Goal: Entertainment & Leisure: Consume media (video, audio)

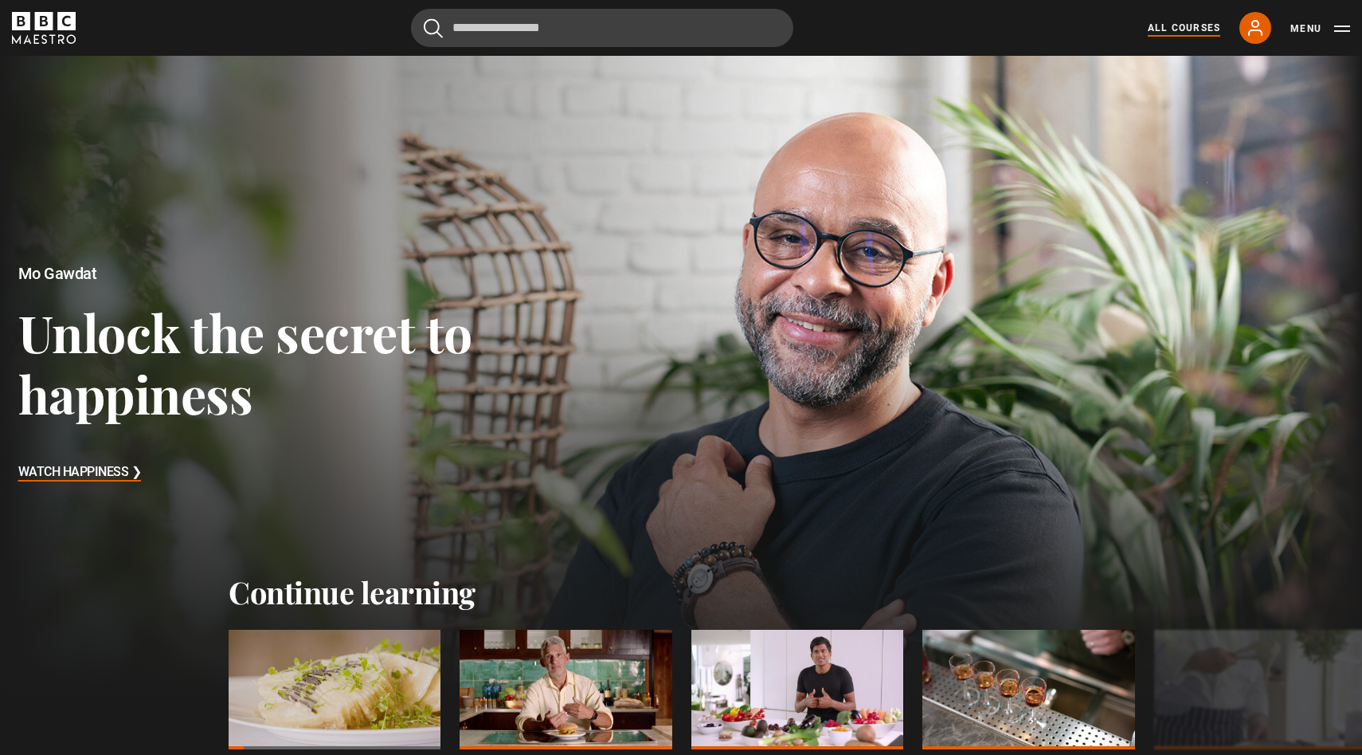
click at [1150, 29] on link "All Courses" at bounding box center [1184, 28] width 73 height 14
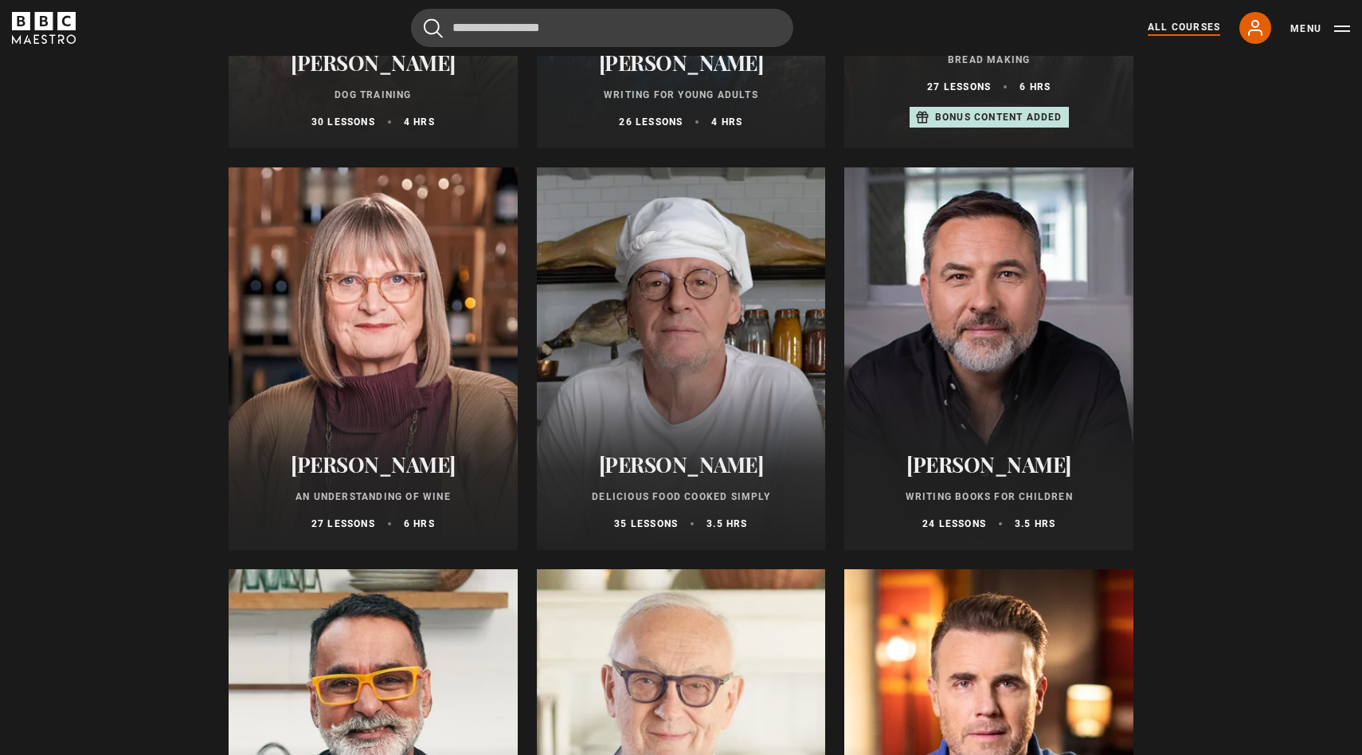
scroll to position [5308, 0]
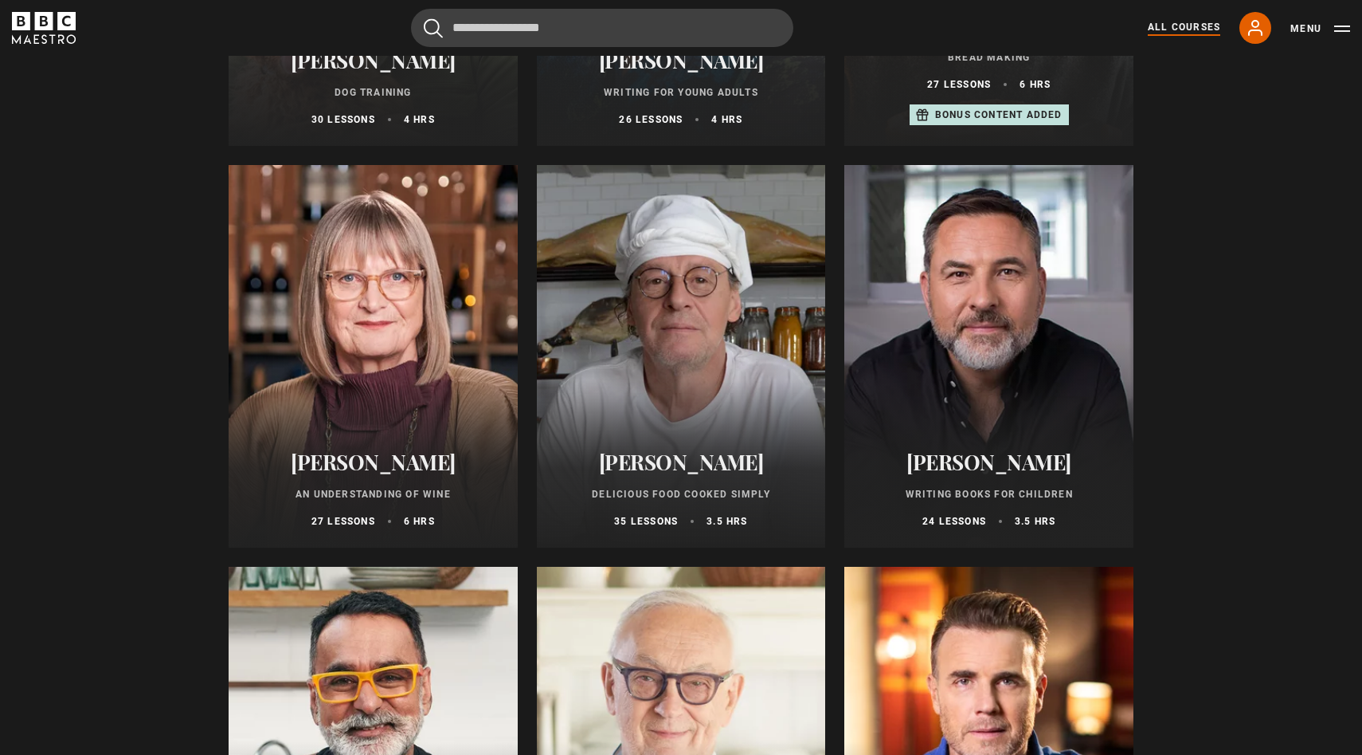
click at [643, 495] on p "Delicious Food Cooked Simply" at bounding box center [681, 494] width 251 height 14
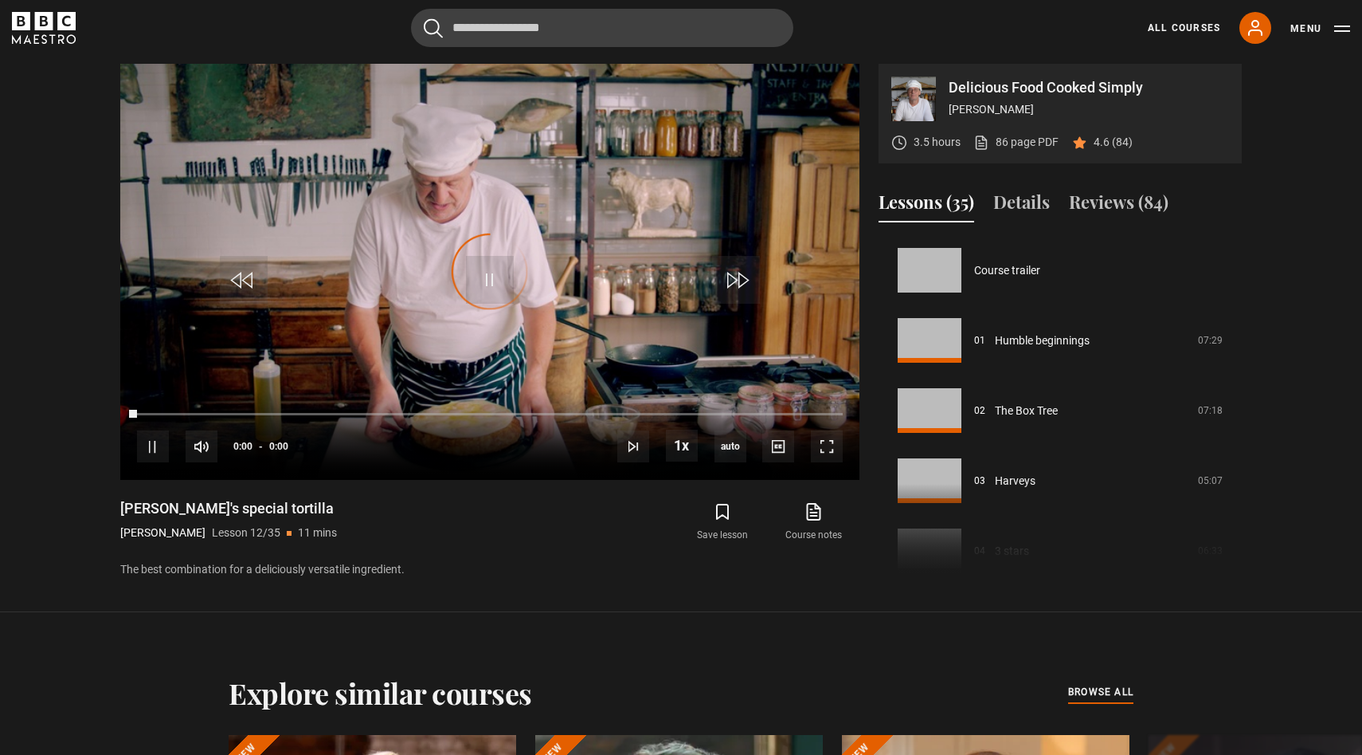
scroll to position [771, 0]
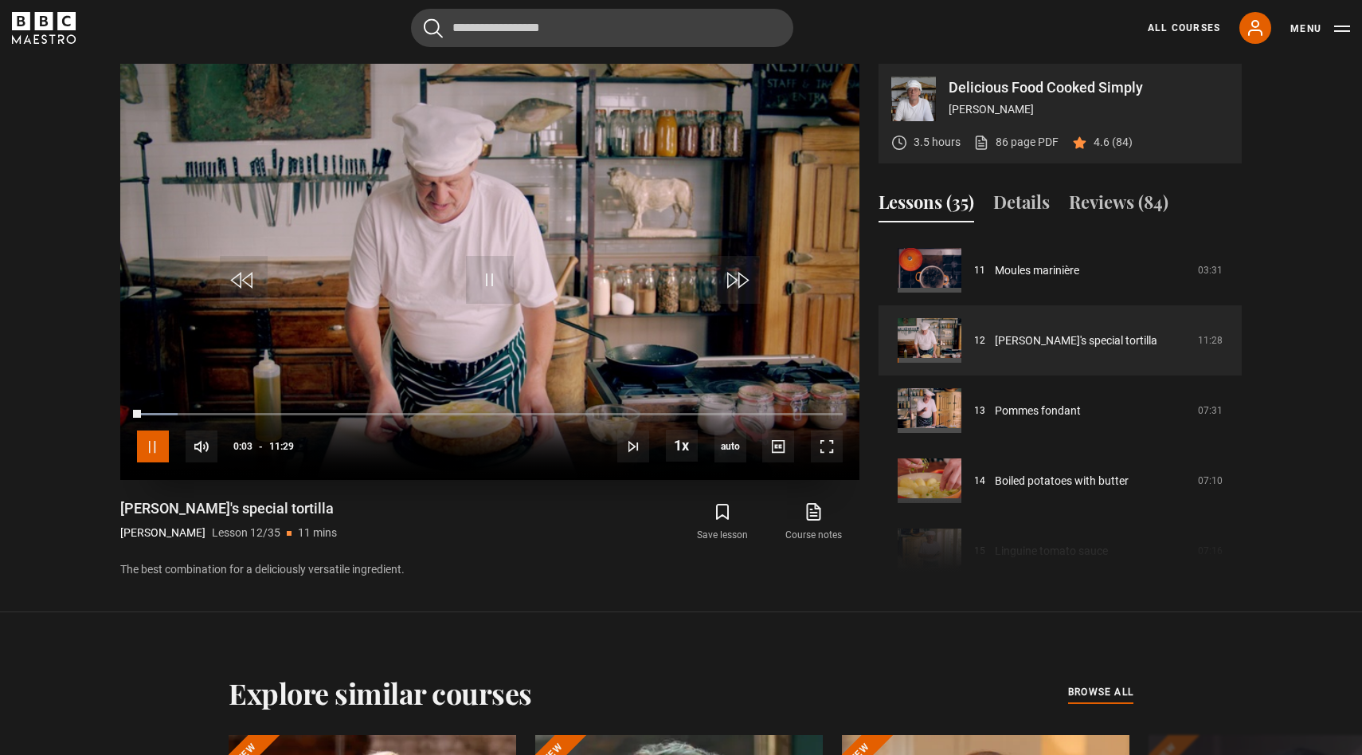
click at [155, 442] on span "Video Player" at bounding box center [153, 446] width 32 height 32
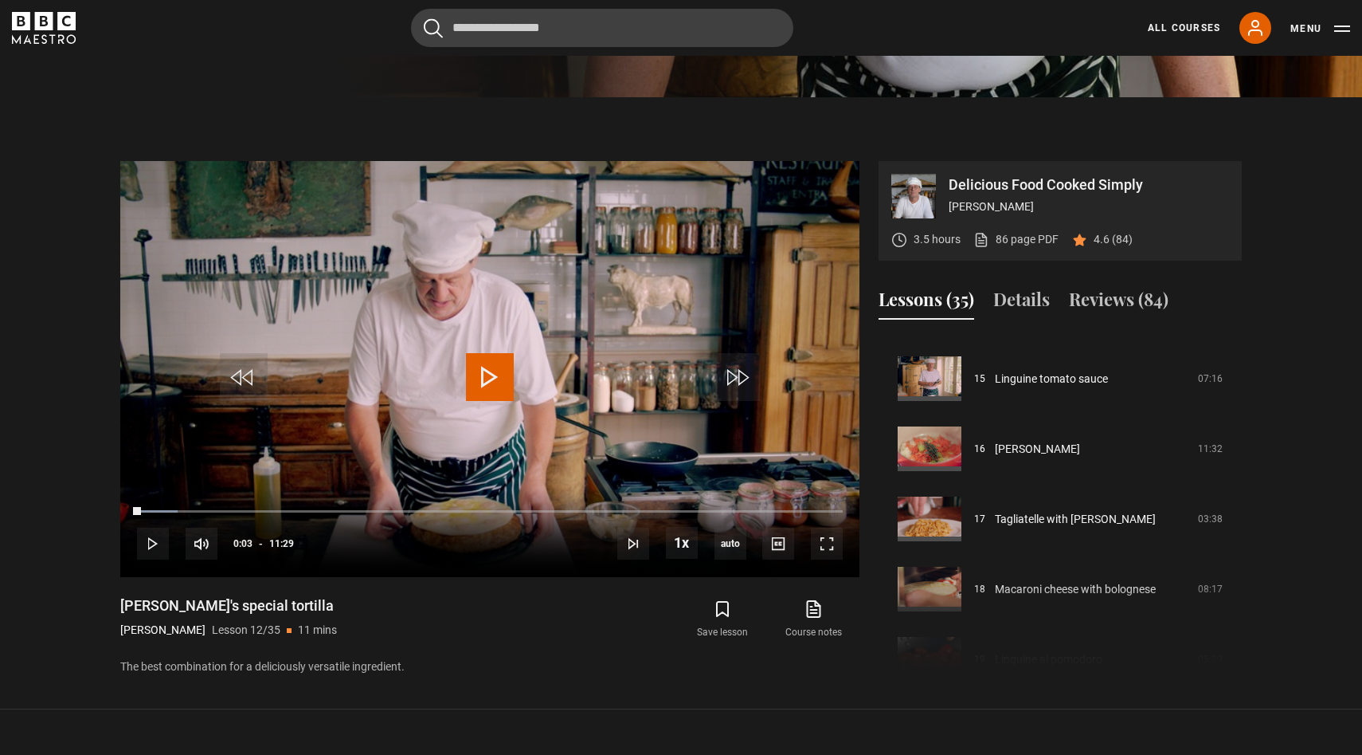
scroll to position [1039, 0]
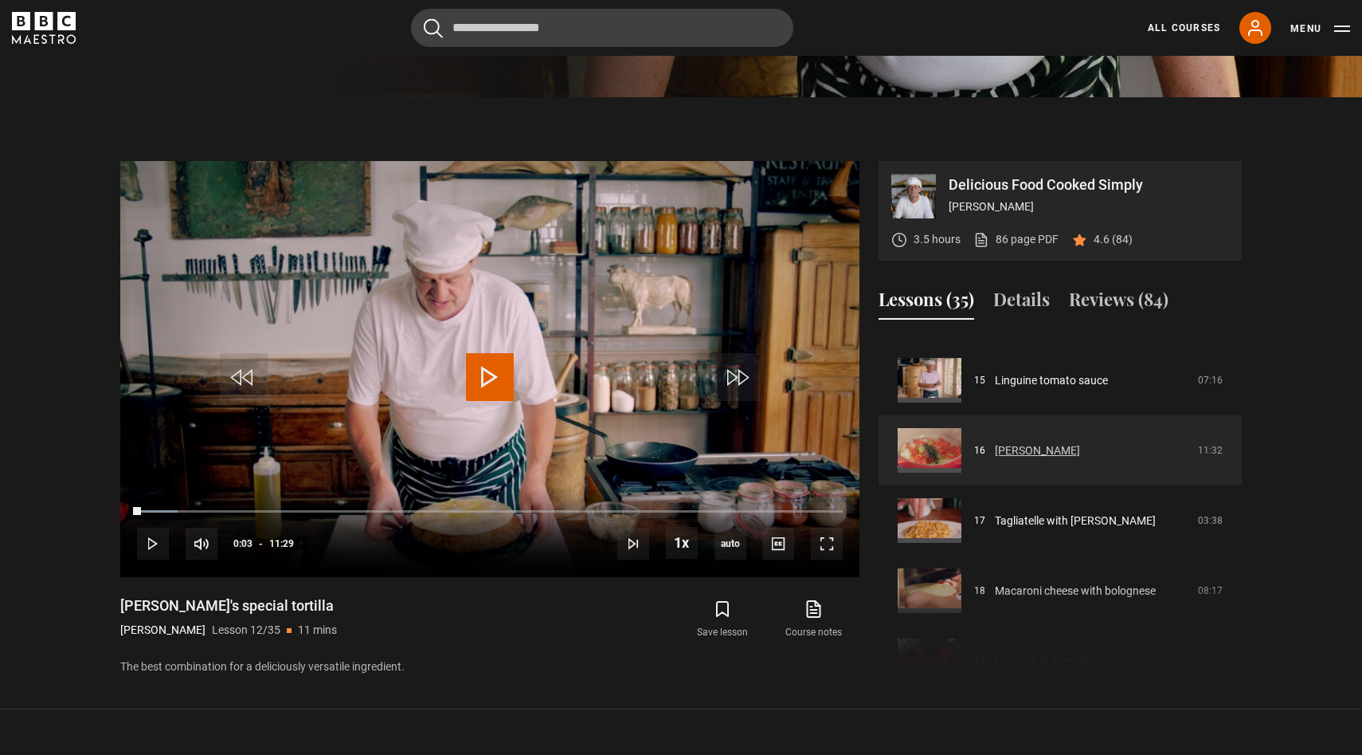
click at [1056, 459] on link "[PERSON_NAME]" at bounding box center [1037, 450] width 85 height 17
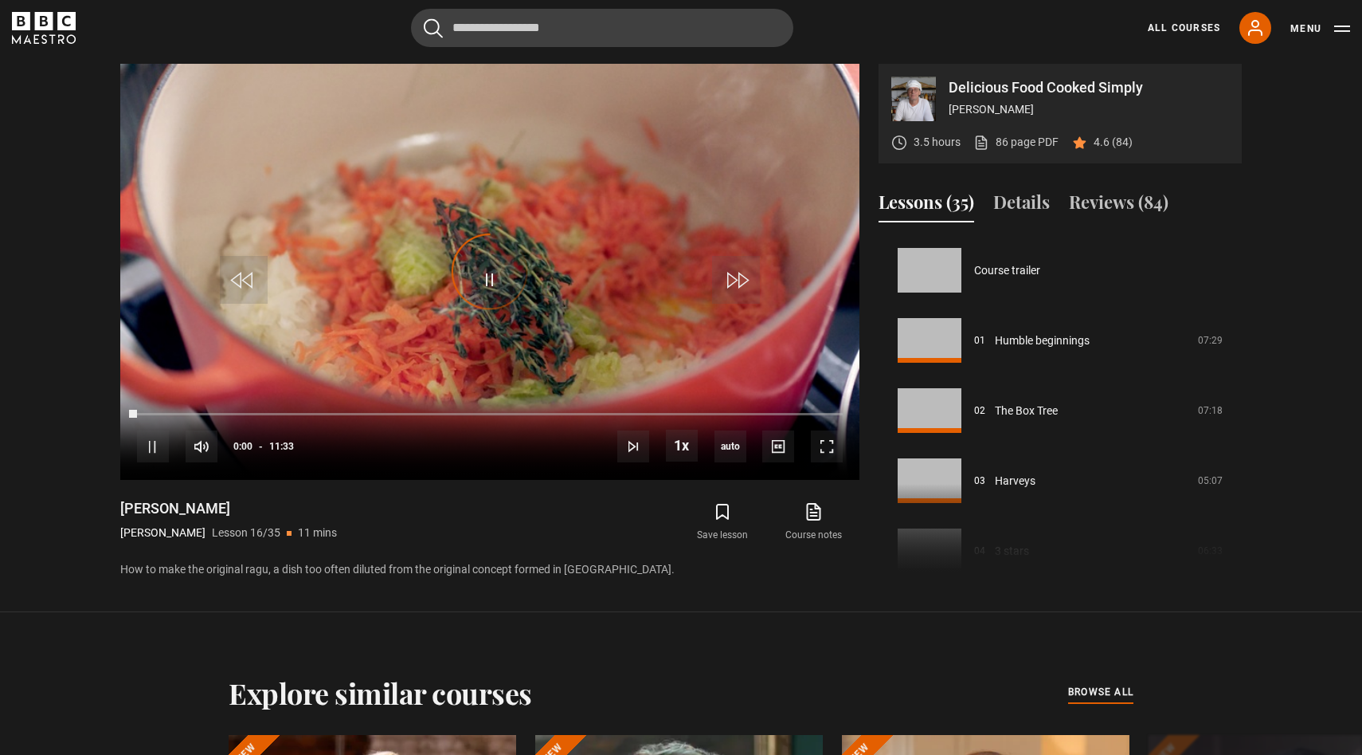
scroll to position [1052, 0]
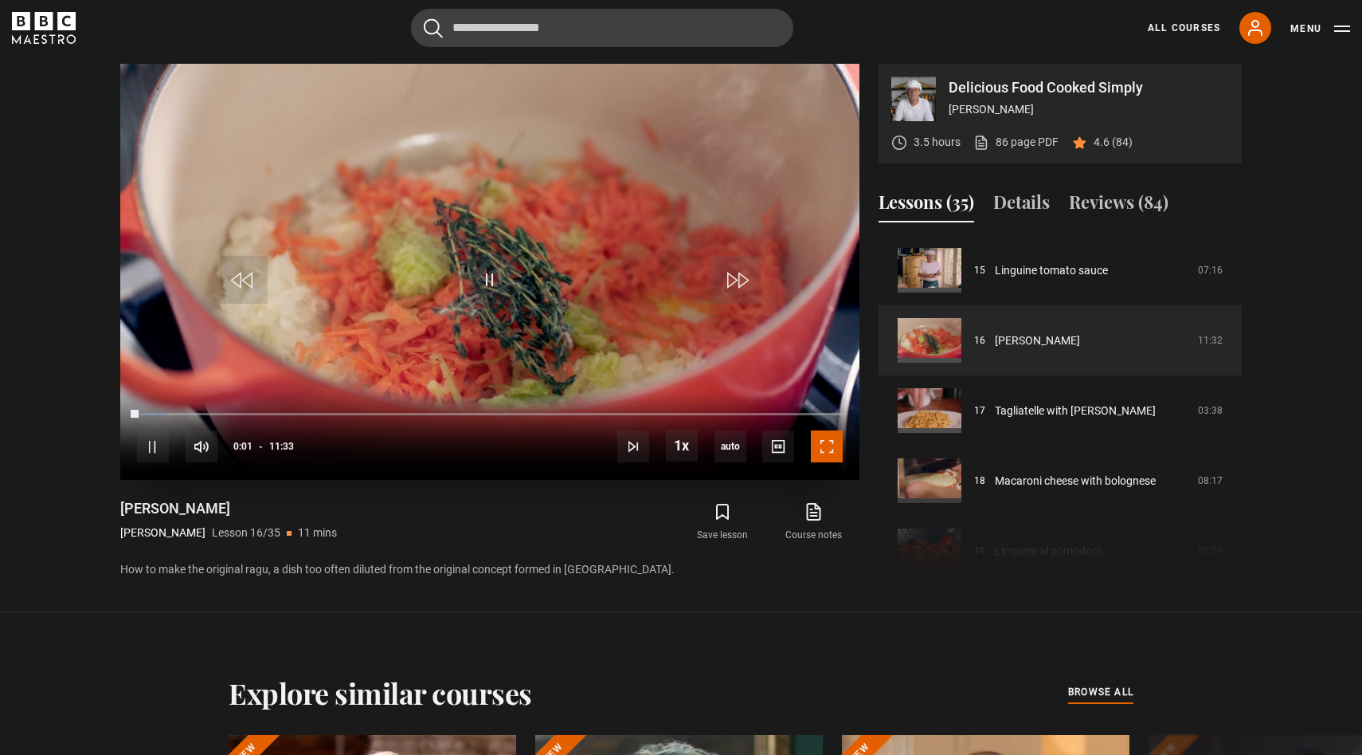
click at [829, 453] on span "Video Player" at bounding box center [827, 446] width 32 height 32
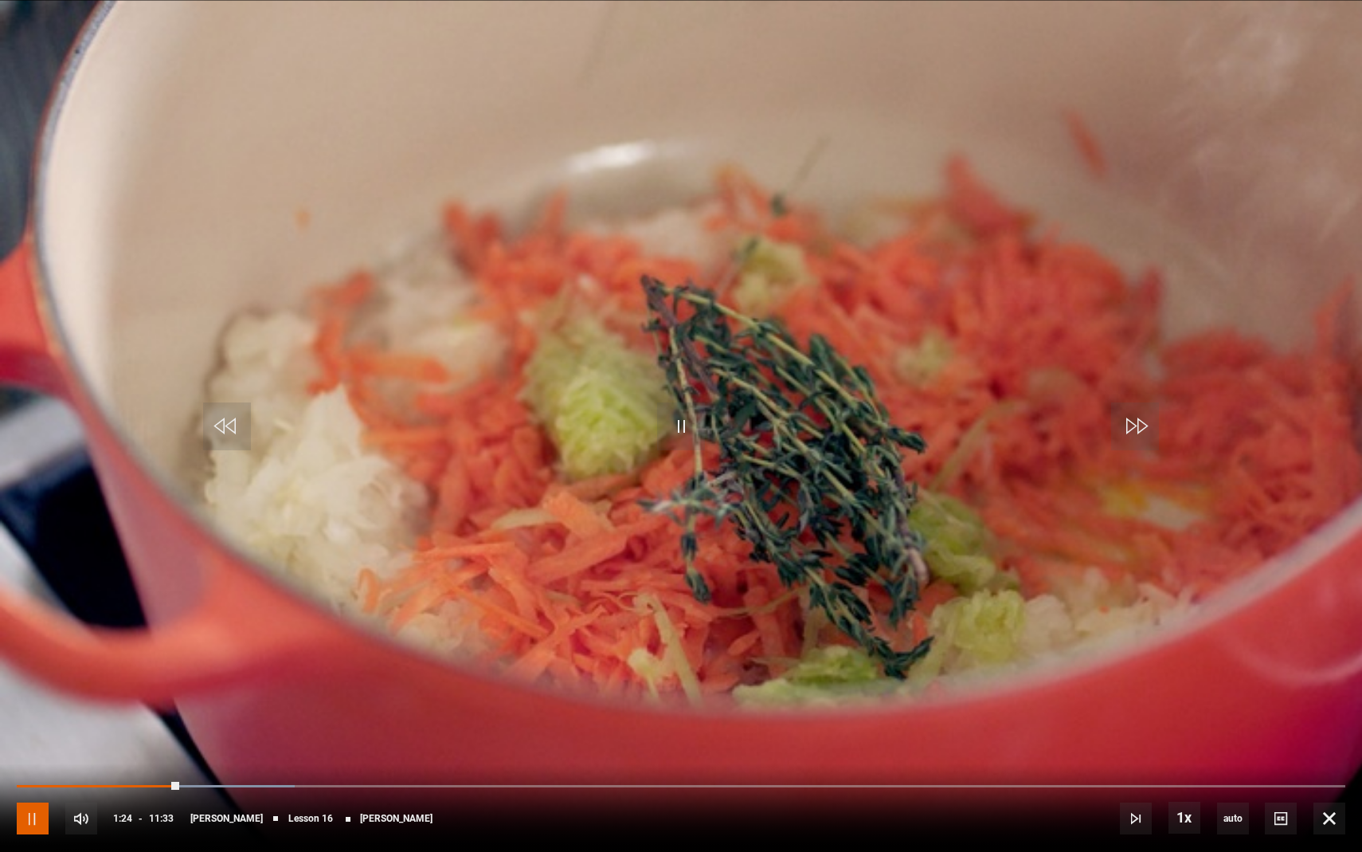
click at [29, 754] on span "Video Player" at bounding box center [33, 818] width 32 height 32
click at [19, 754] on span "Video Player" at bounding box center [33, 818] width 32 height 32
click at [29, 754] on span "Video Player" at bounding box center [33, 818] width 32 height 32
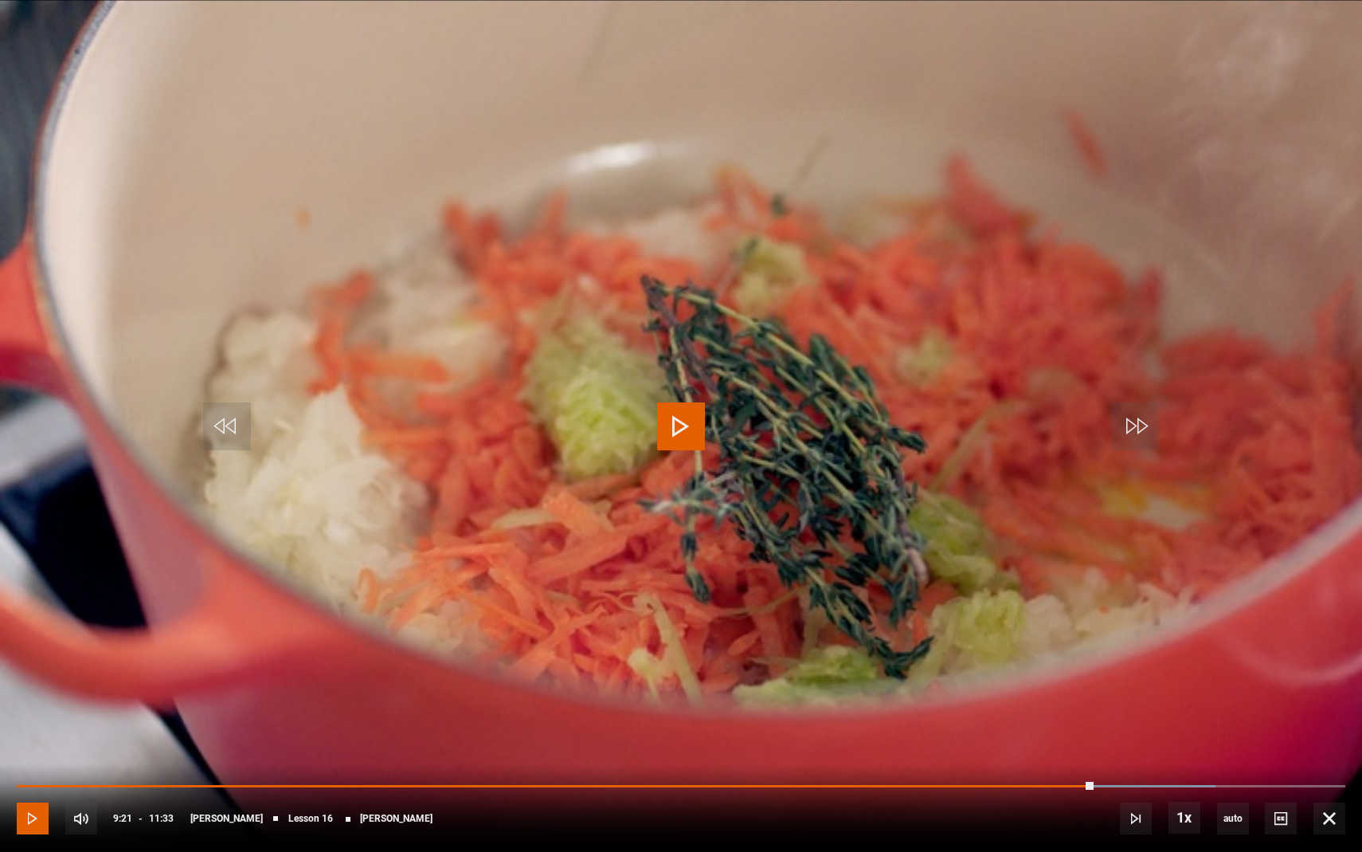
click at [29, 754] on span "Video Player" at bounding box center [33, 818] width 32 height 32
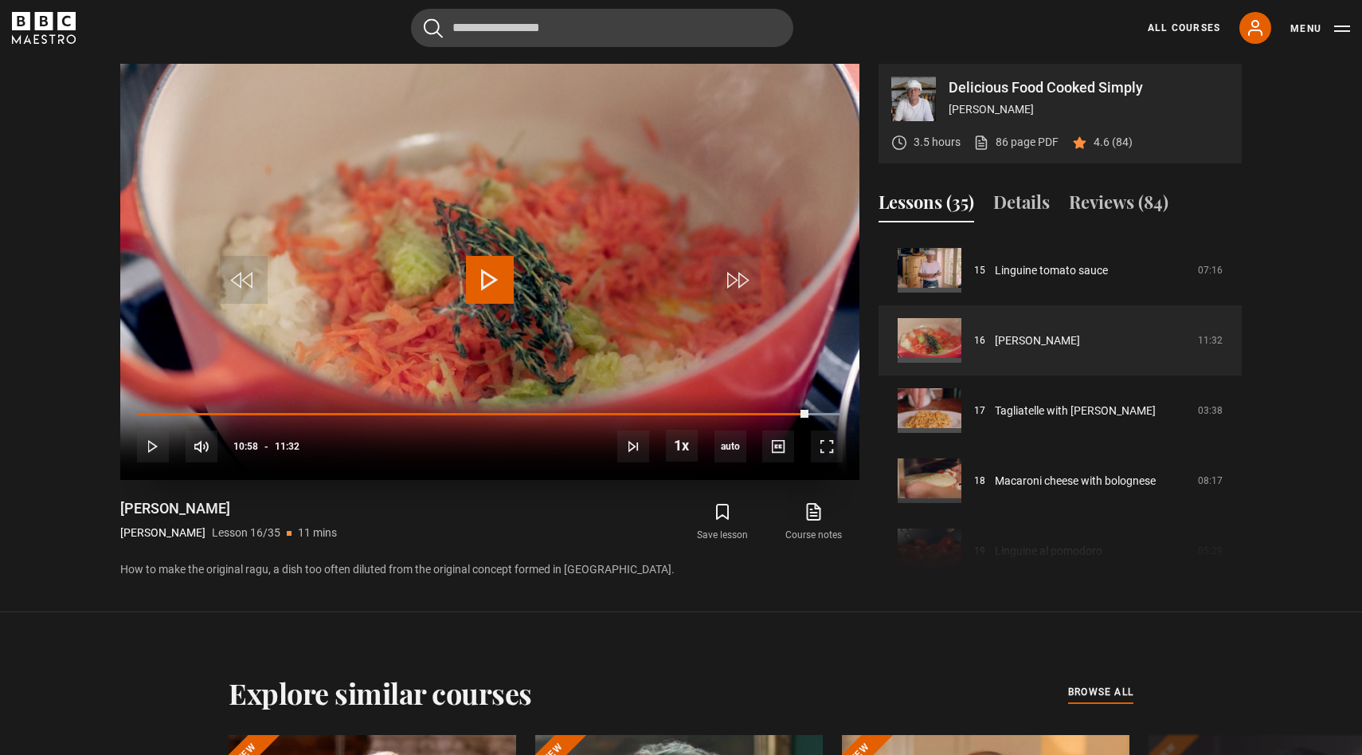
click at [500, 269] on span "Video Player" at bounding box center [490, 280] width 48 height 48
click at [832, 449] on span "Video Player" at bounding box center [827, 446] width 32 height 32
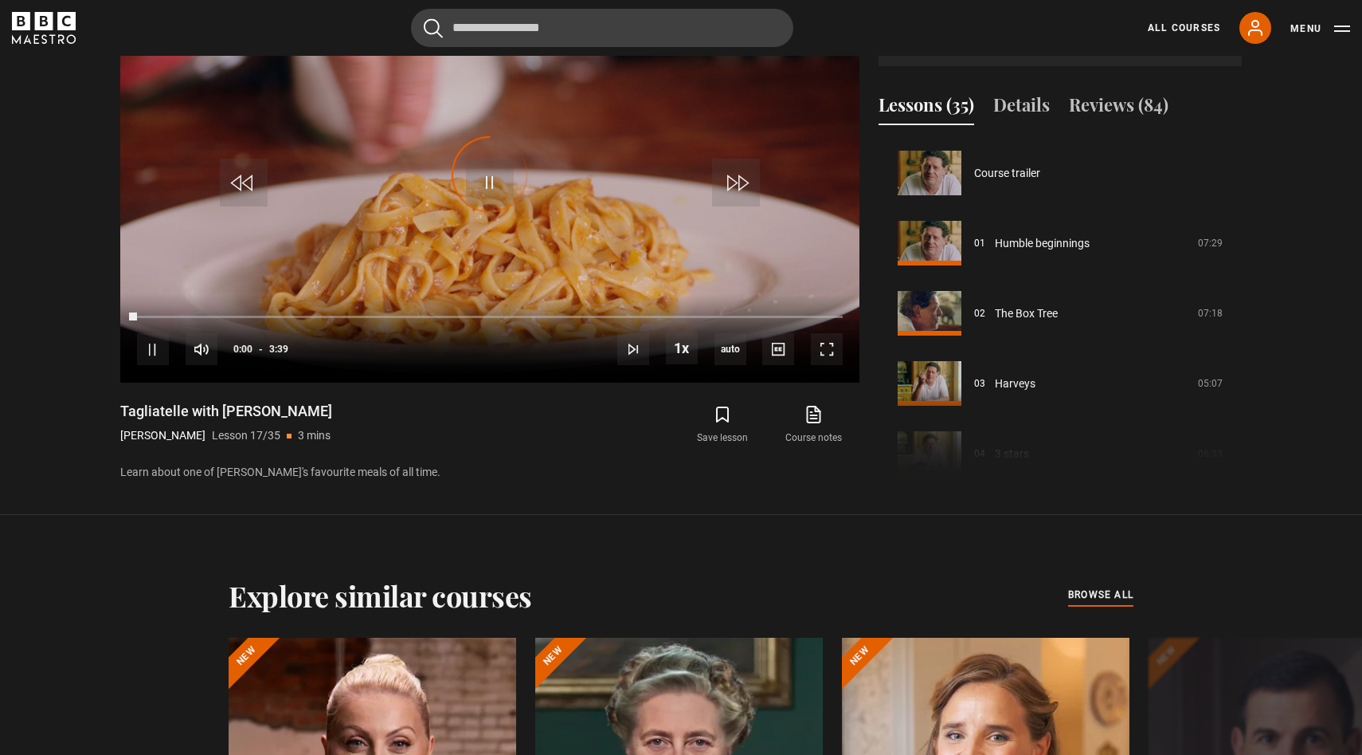
scroll to position [1122, 0]
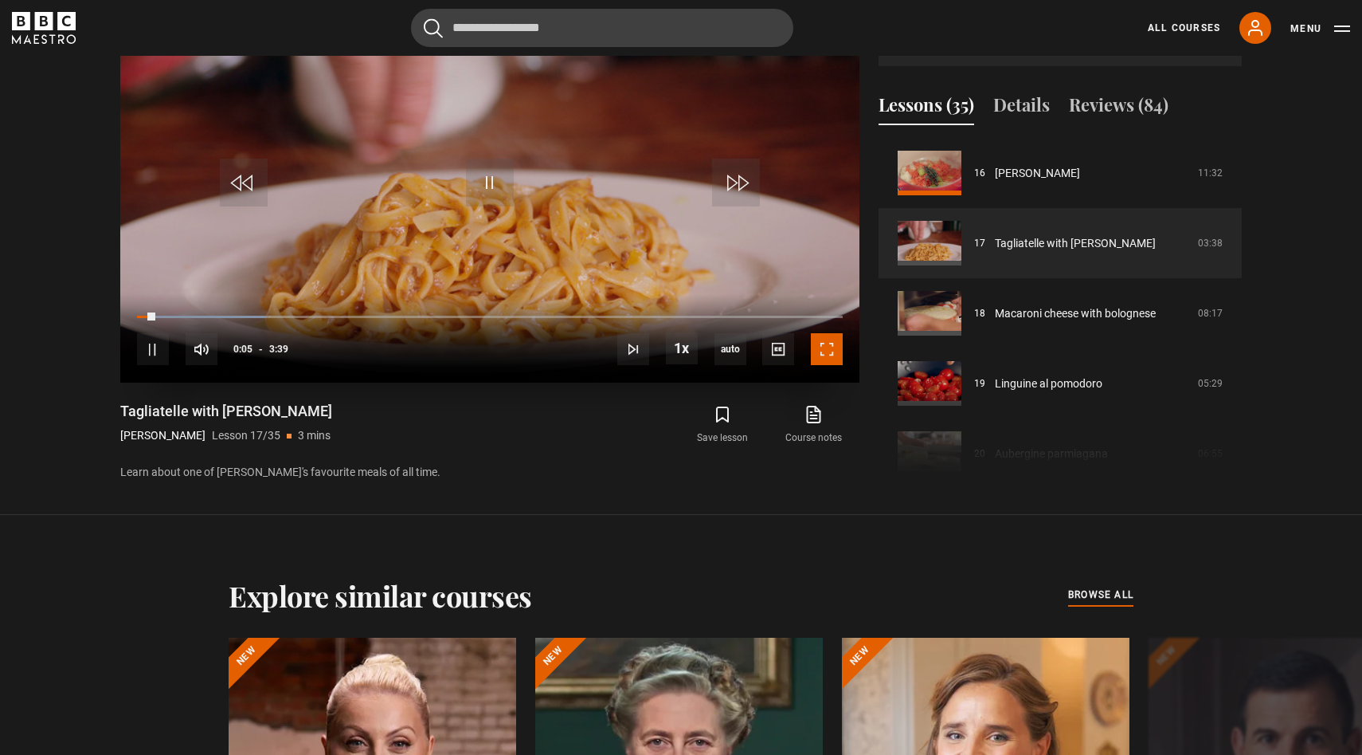
click at [828, 347] on span "Video Player" at bounding box center [827, 349] width 32 height 32
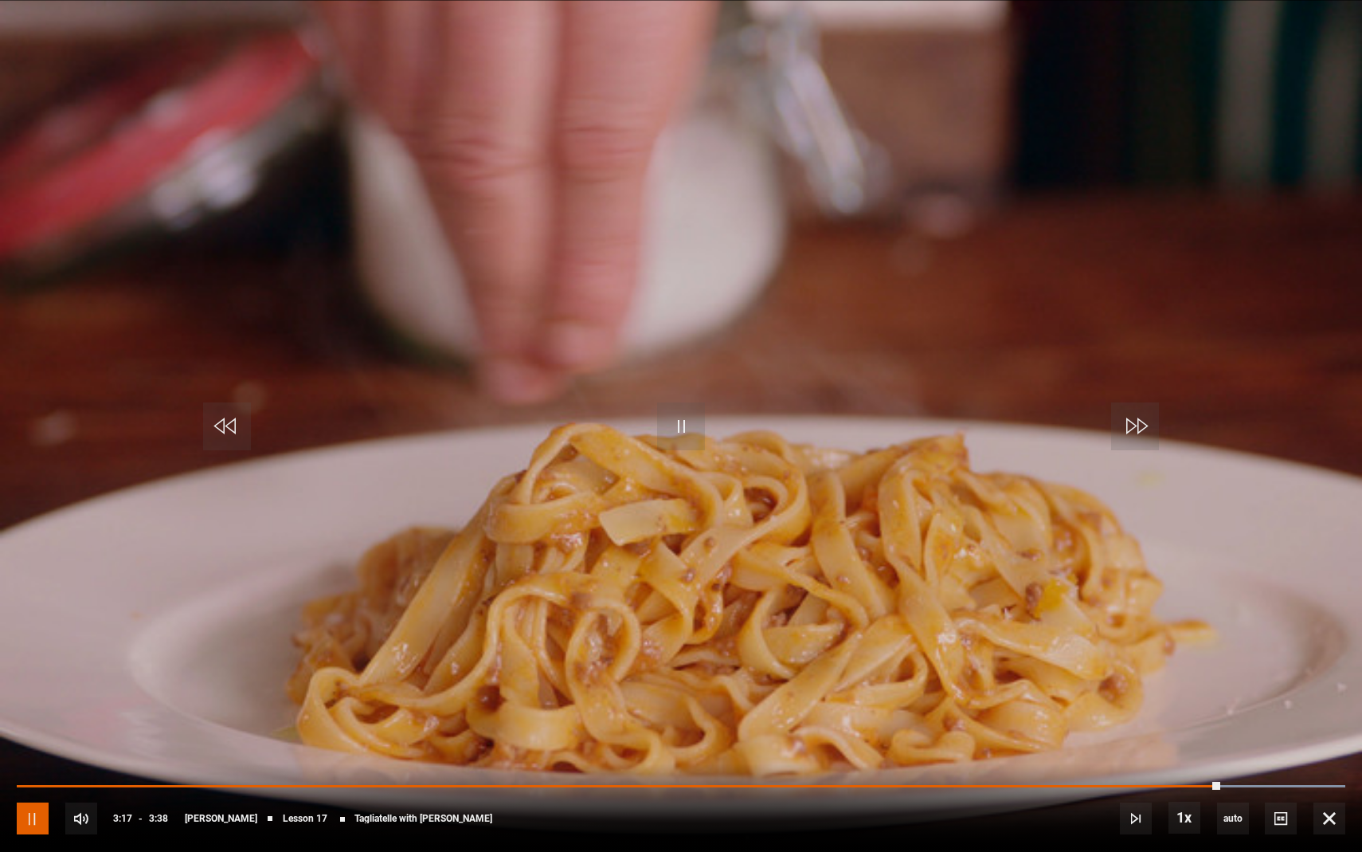
click at [29, 754] on span "Video Player" at bounding box center [33, 818] width 32 height 32
click at [1276, 754] on span "Video Player" at bounding box center [1281, 818] width 32 height 32
click at [1275, 754] on span "English Captions" at bounding box center [1284, 795] width 37 height 13
click at [1253, 754] on div "10s Skip Back 10 seconds Pause 10s Skip Forward 10 seconds Loaded : 100.00% 3:0…" at bounding box center [681, 807] width 1362 height 88
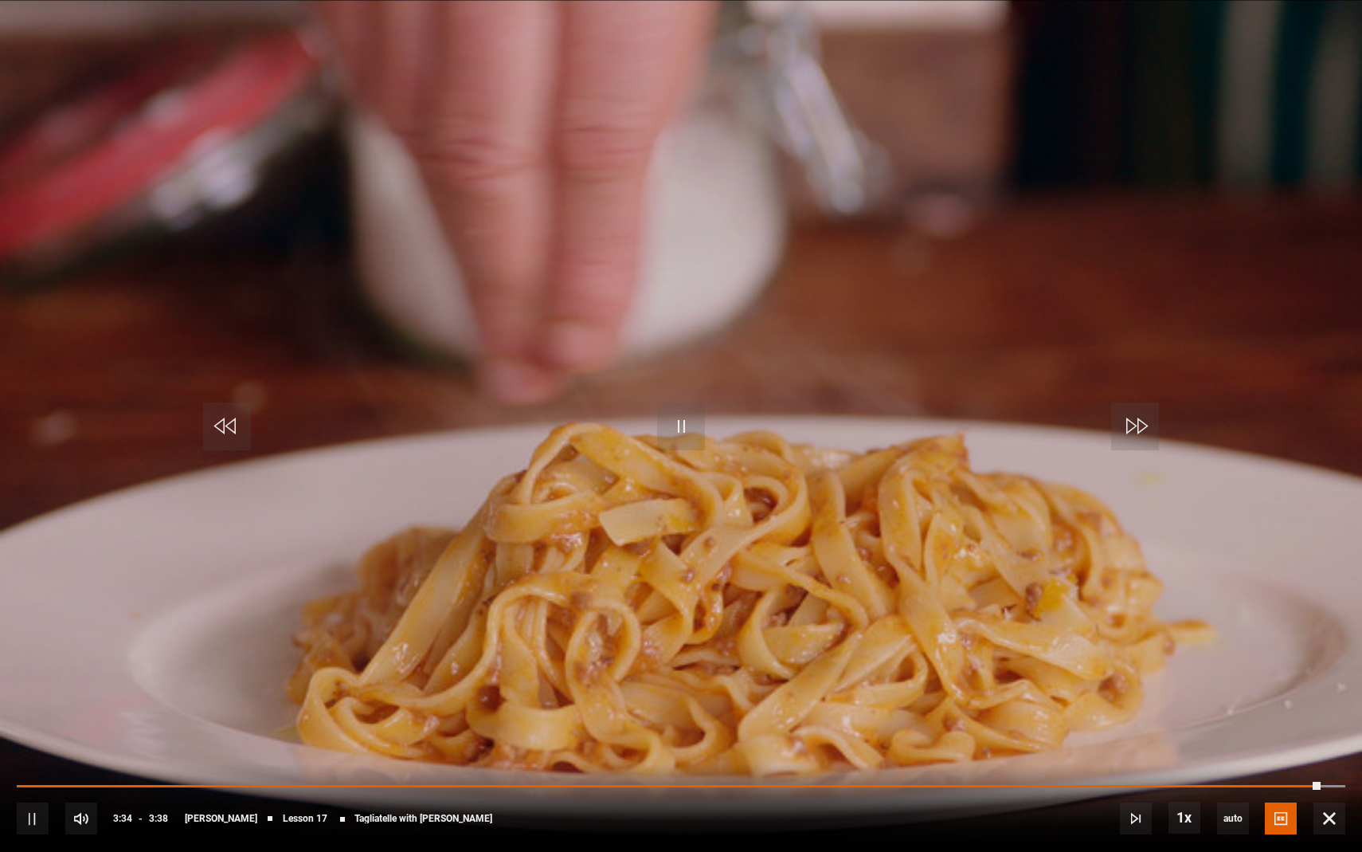
click at [1254, 754] on div "10s Skip Back 10 seconds Pause 10s Skip Forward 10 seconds Loaded : 100.00% 3:0…" at bounding box center [681, 807] width 1362 height 88
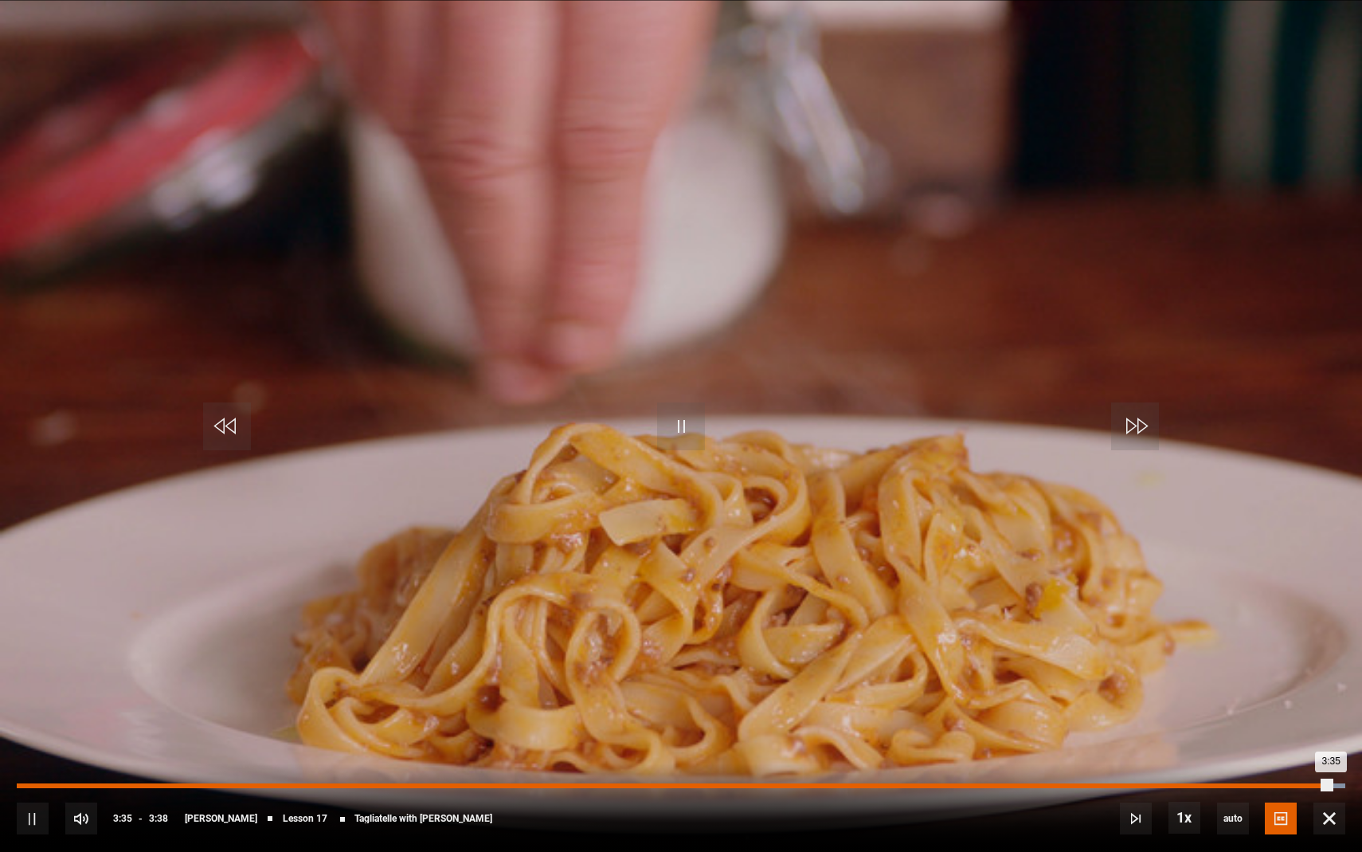
drag, startPoint x: 1327, startPoint y: 783, endPoint x: 1220, endPoint y: 785, distance: 106.8
click at [1219, 754] on div "10s Skip Back 10 seconds Pause 10s Skip Forward 10 seconds Loaded : 100.00% 3:1…" at bounding box center [681, 807] width 1362 height 88
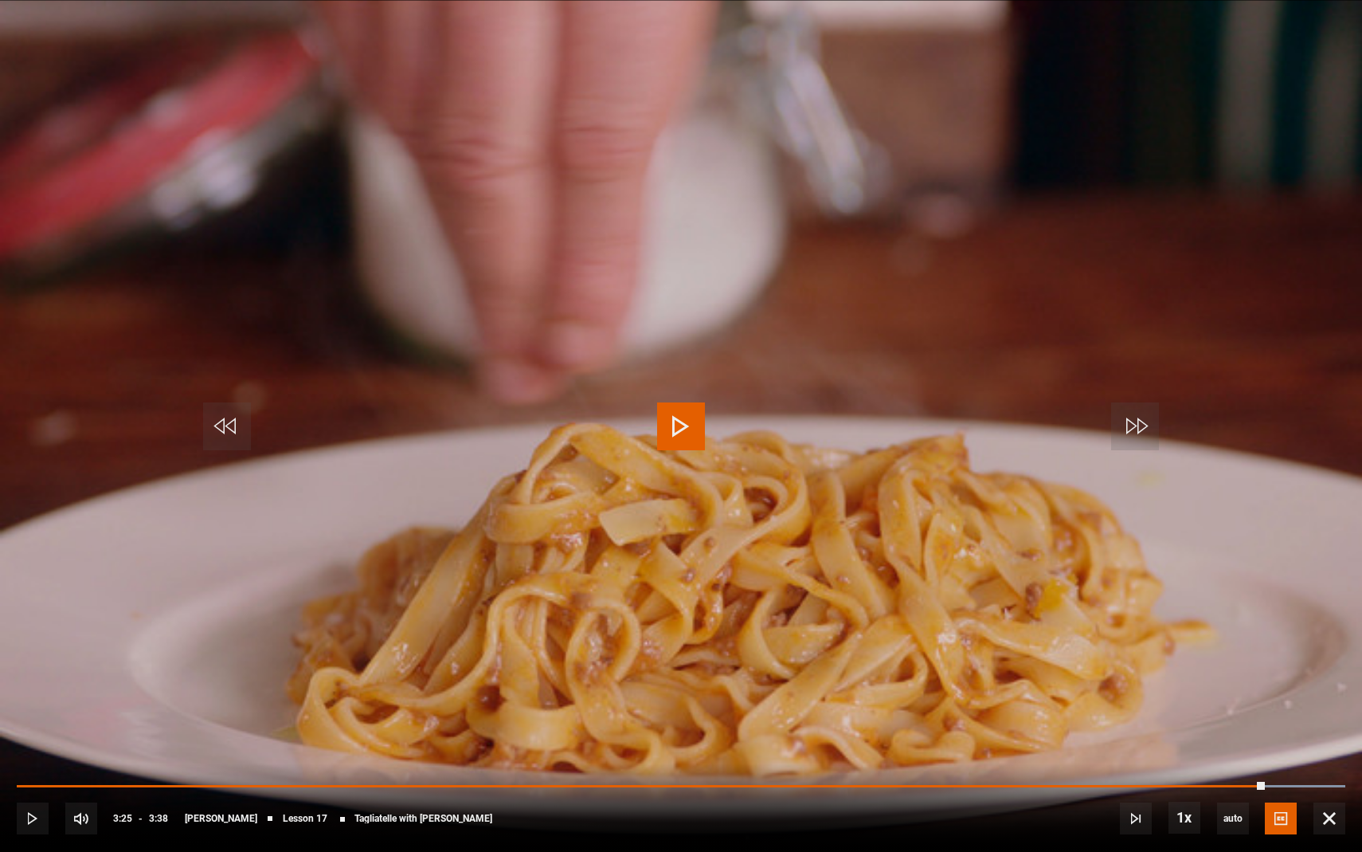
drag, startPoint x: 1331, startPoint y: 782, endPoint x: 1241, endPoint y: 778, distance: 89.3
click at [1241, 754] on div "10s Skip Back 10 seconds Play 10s Skip Forward 10 seconds Loaded : 100.00% 3:35…" at bounding box center [681, 807] width 1362 height 88
click at [1334, 754] on span "Video Player" at bounding box center [1330, 818] width 32 height 32
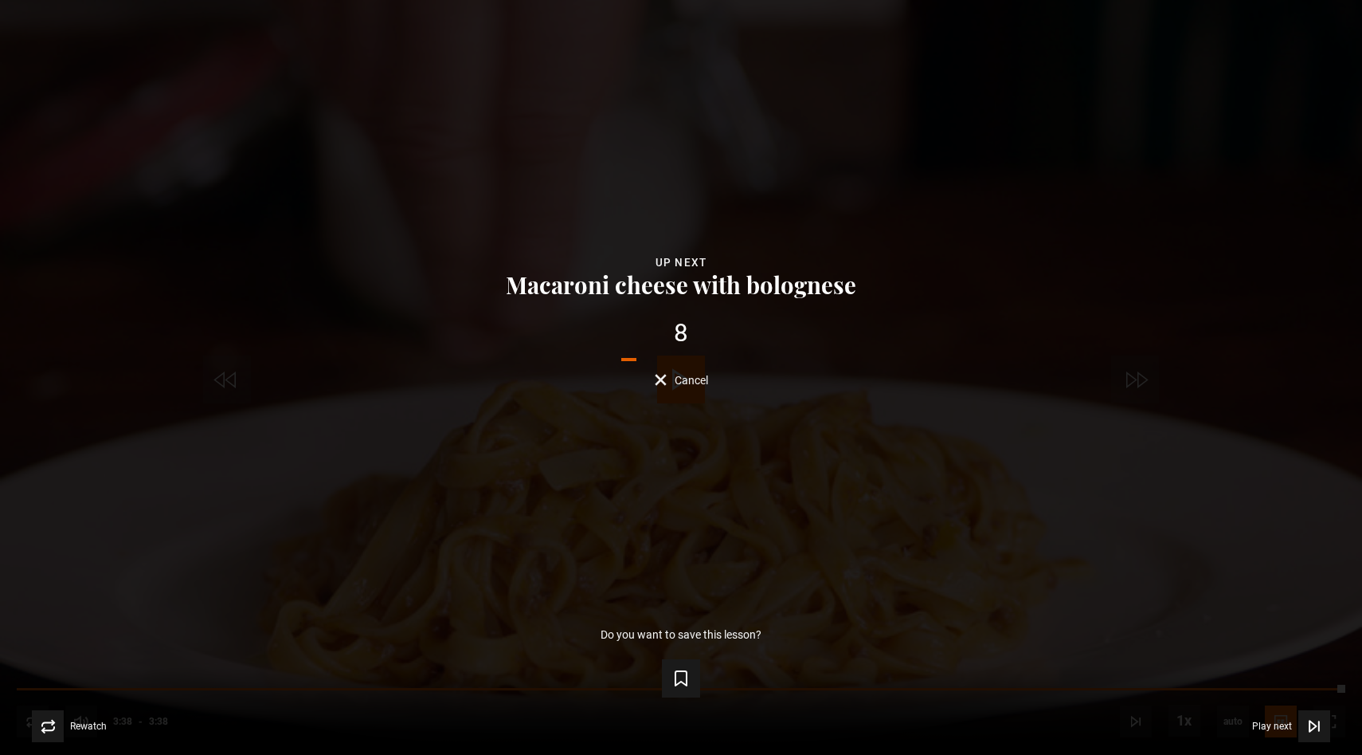
scroll to position [1004, 0]
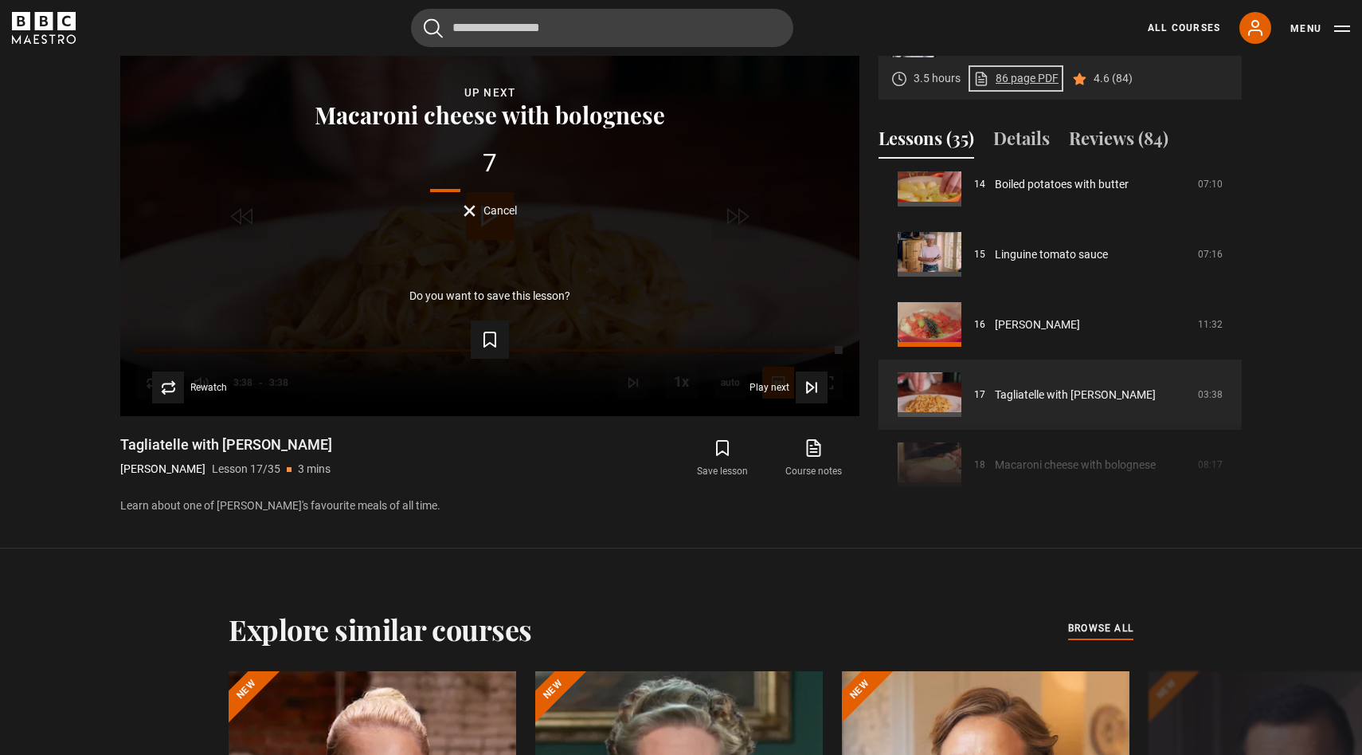
click at [1014, 81] on link "86 page PDF (opens in new tab)" at bounding box center [1016, 78] width 85 height 17
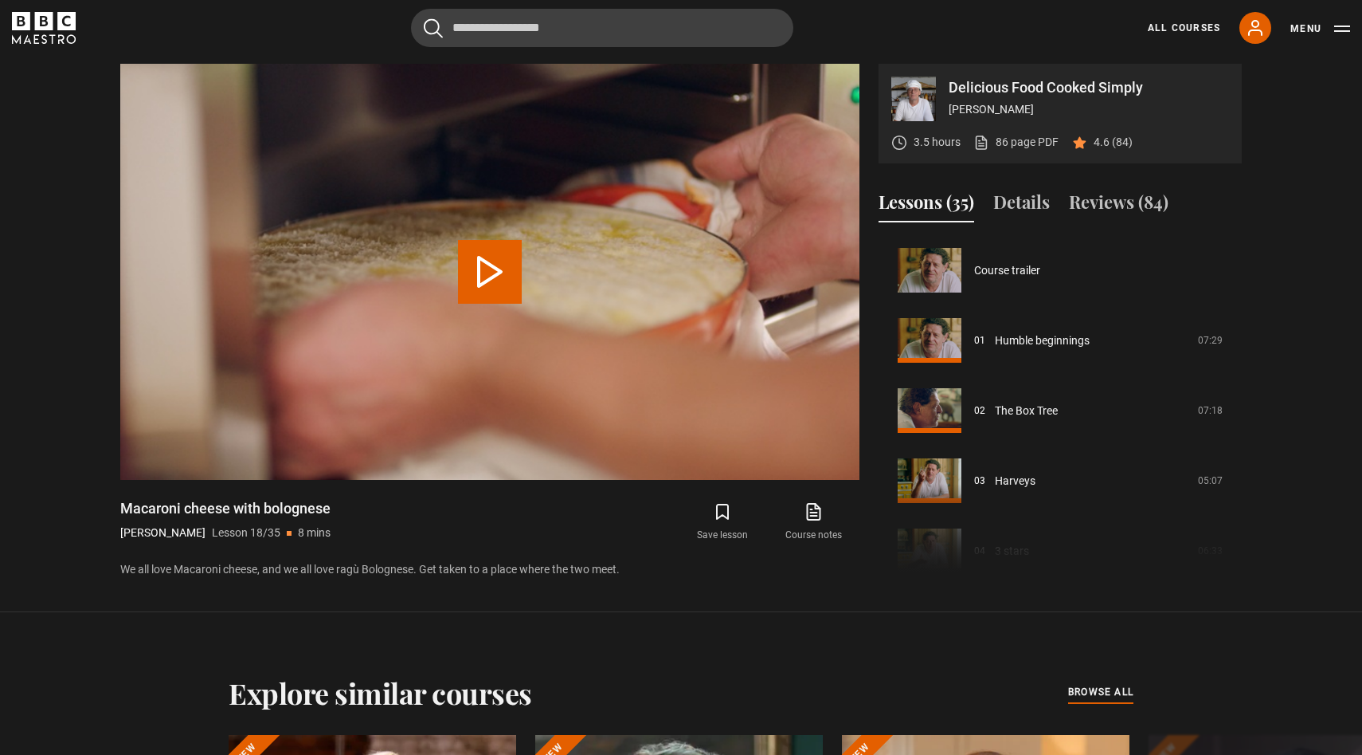
scroll to position [1192, 0]
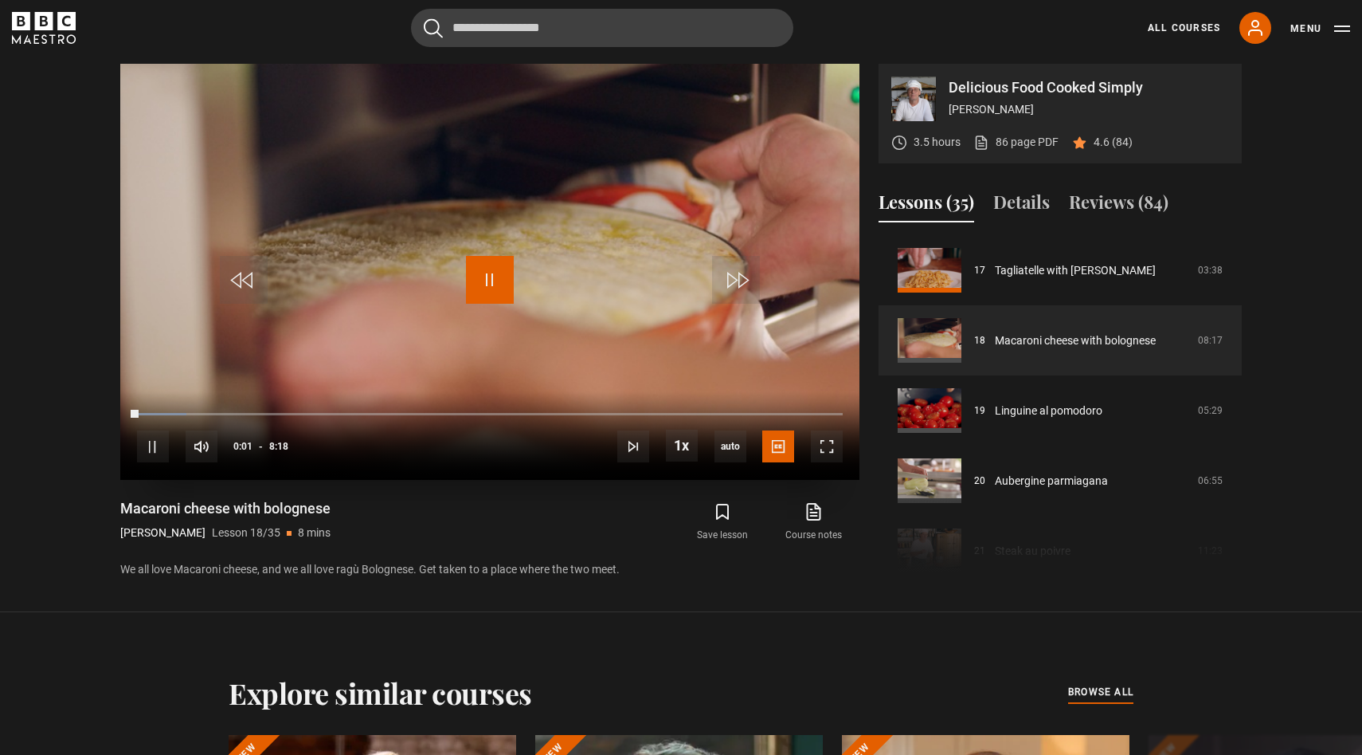
click at [495, 277] on span "Video Player" at bounding box center [490, 280] width 48 height 48
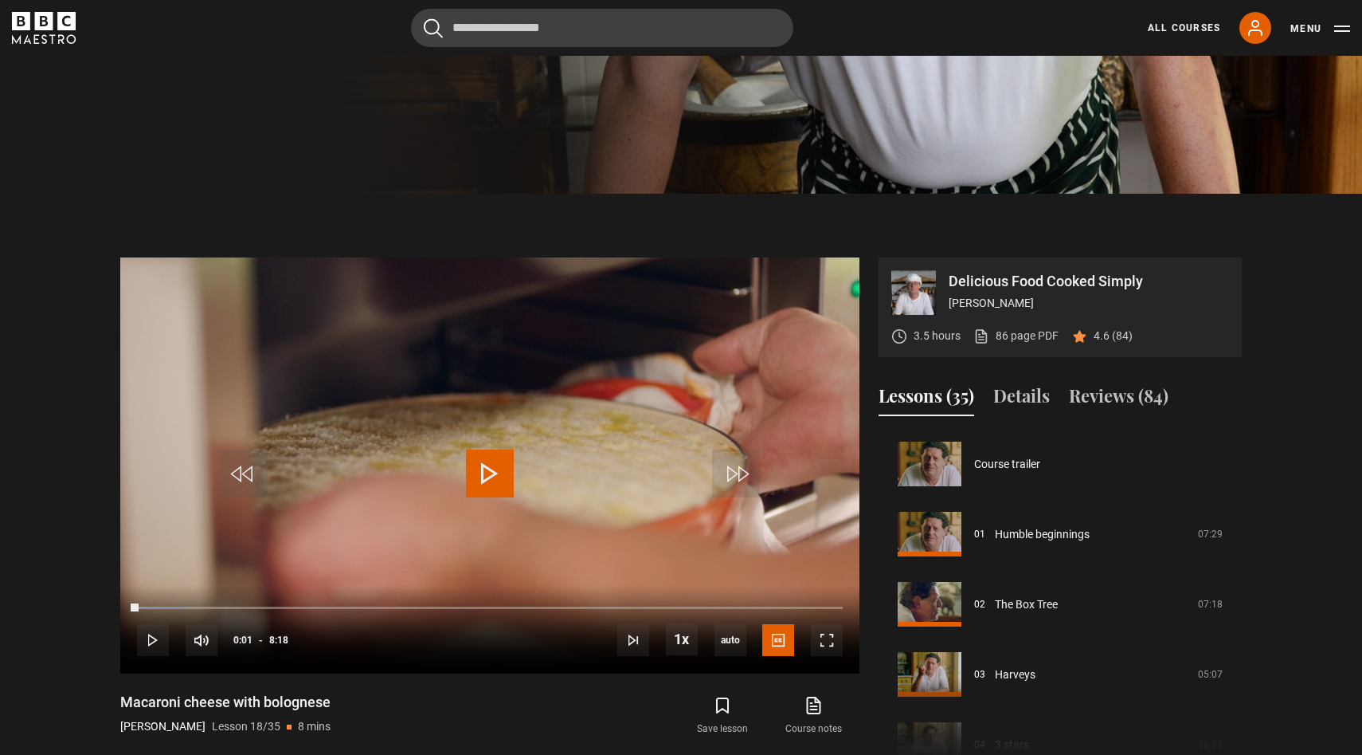
scroll to position [632, 0]
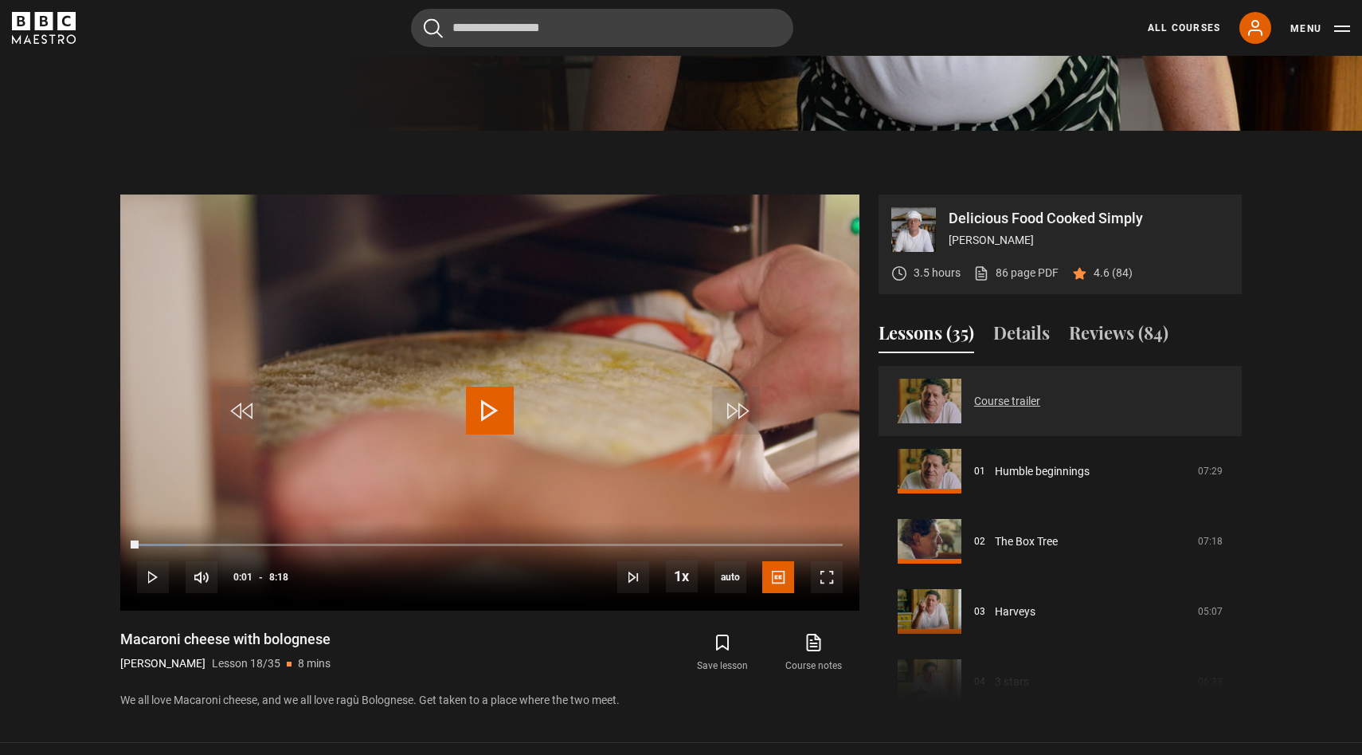
click at [1010, 402] on link "Course trailer" at bounding box center [1007, 401] width 66 height 17
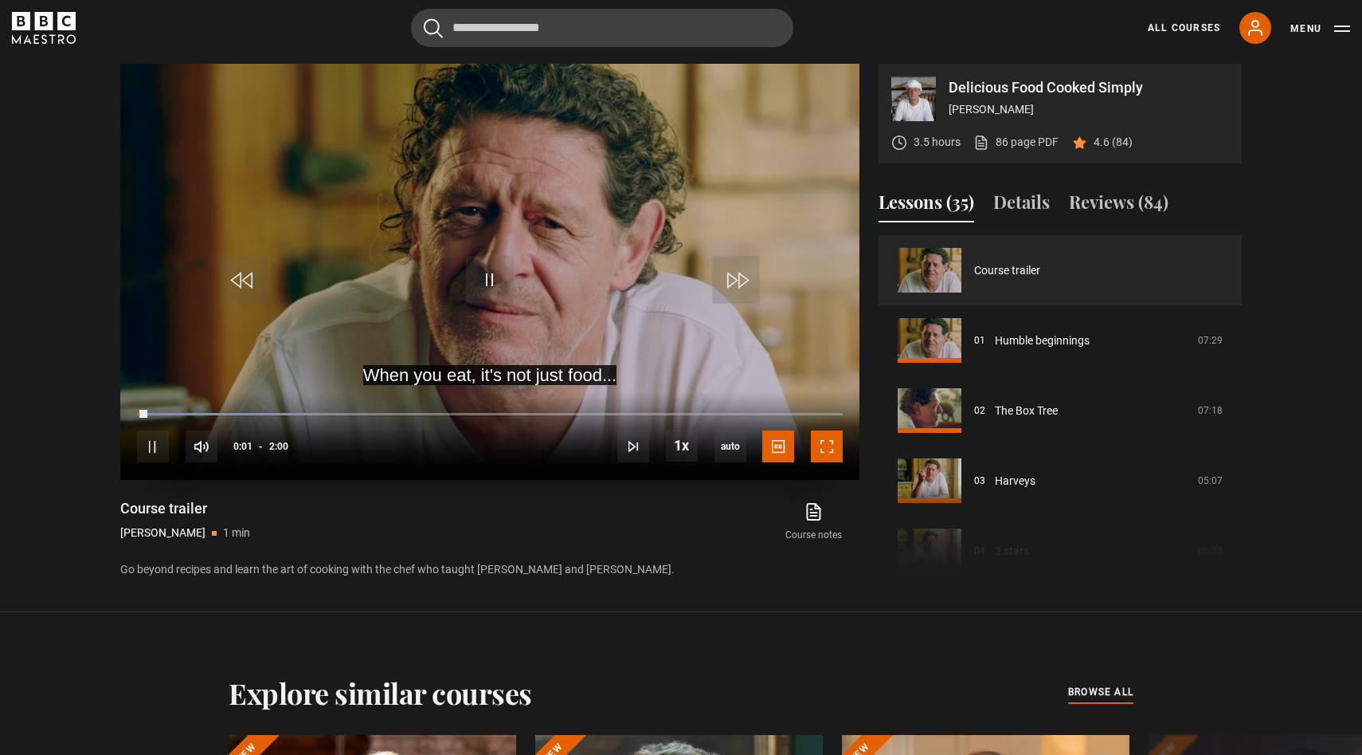
click at [822, 453] on span "Video Player" at bounding box center [827, 446] width 32 height 32
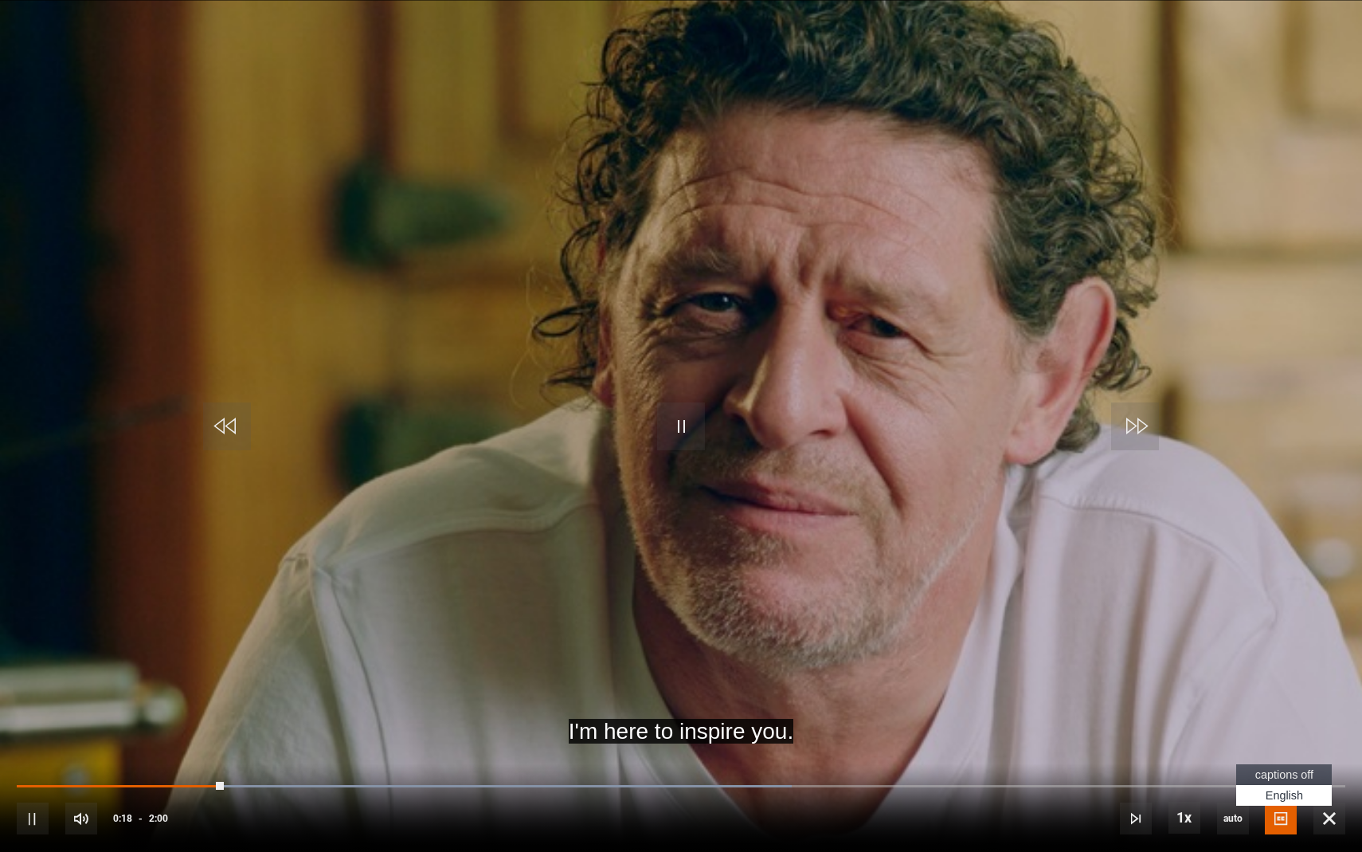
click at [1276, 754] on span "Video Player" at bounding box center [1281, 818] width 32 height 32
click at [1272, 754] on span "captions off" at bounding box center [1285, 774] width 58 height 13
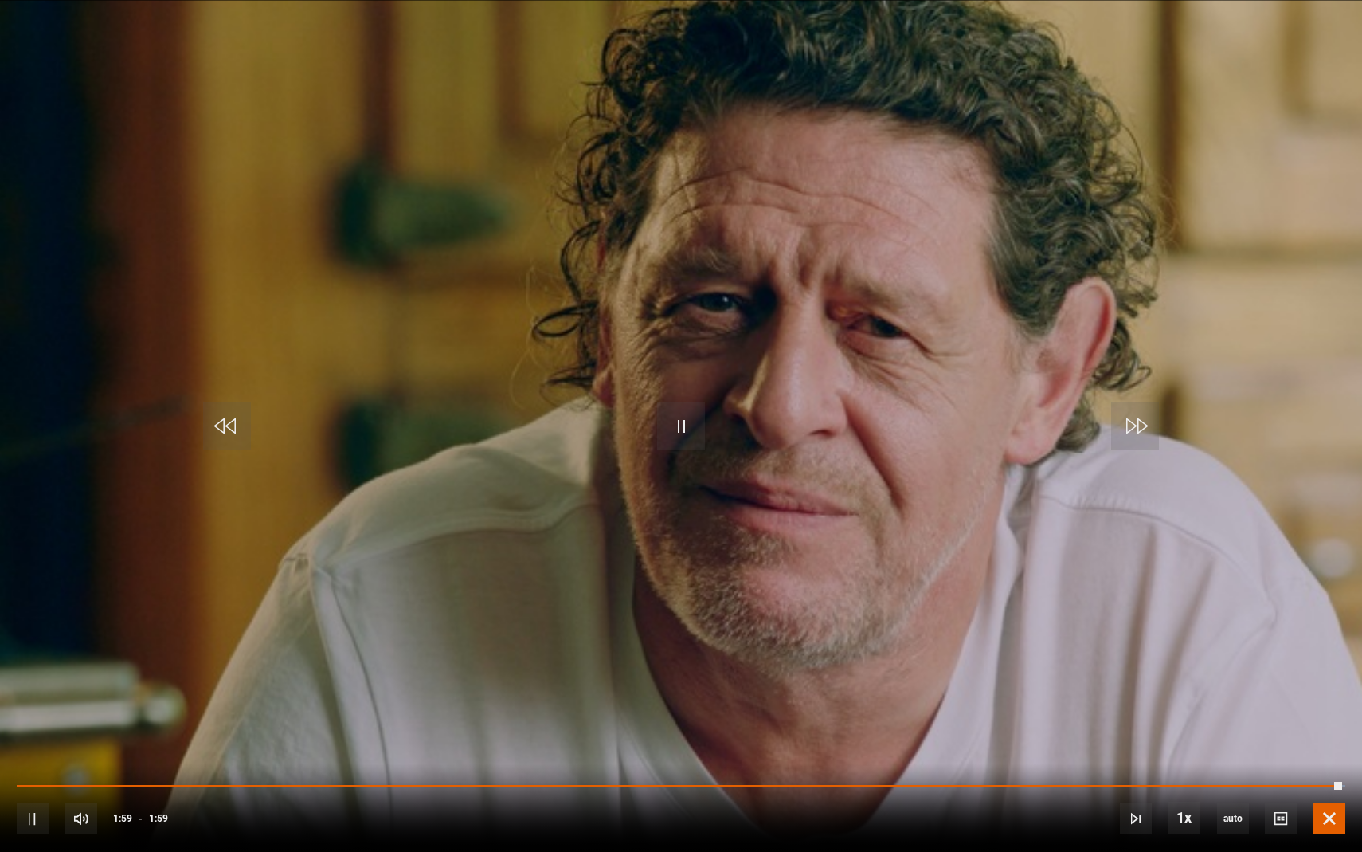
click at [1327, 754] on span "Video Player" at bounding box center [1330, 818] width 32 height 32
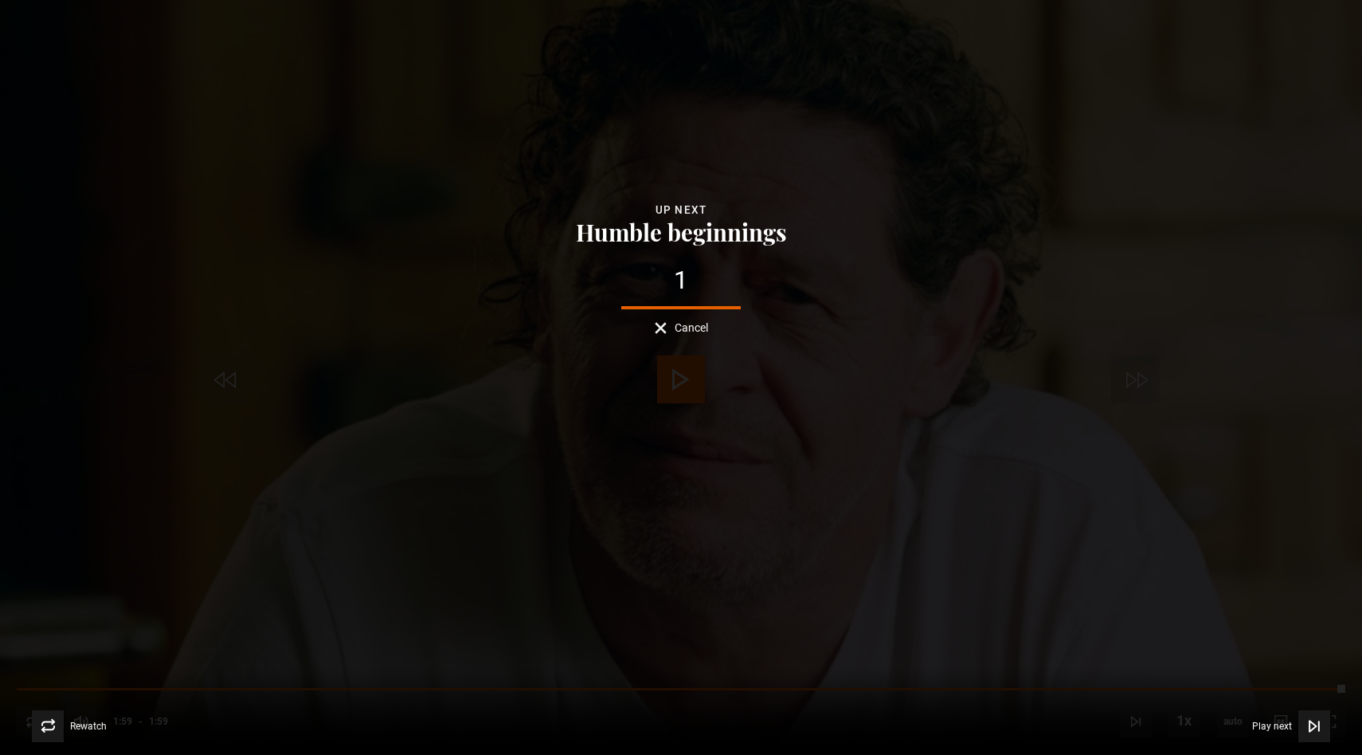
scroll to position [650, 0]
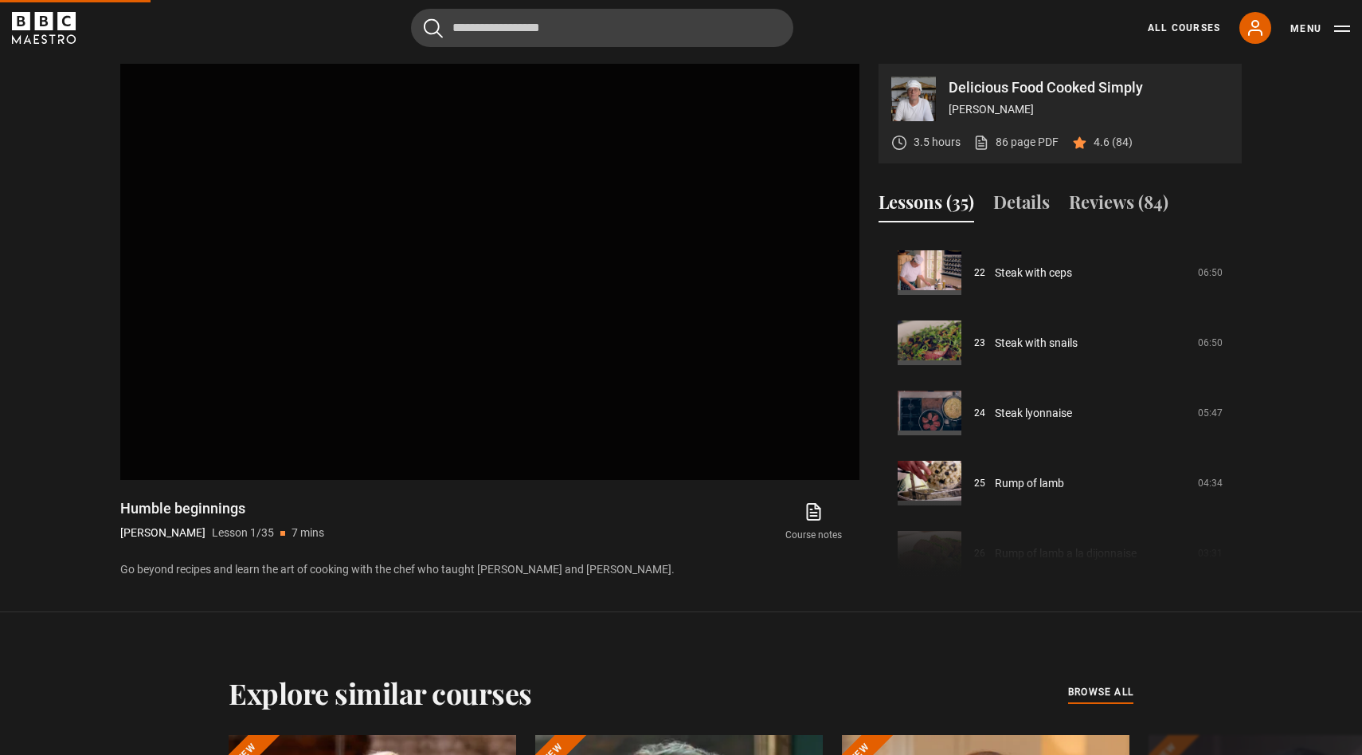
scroll to position [1541, 0]
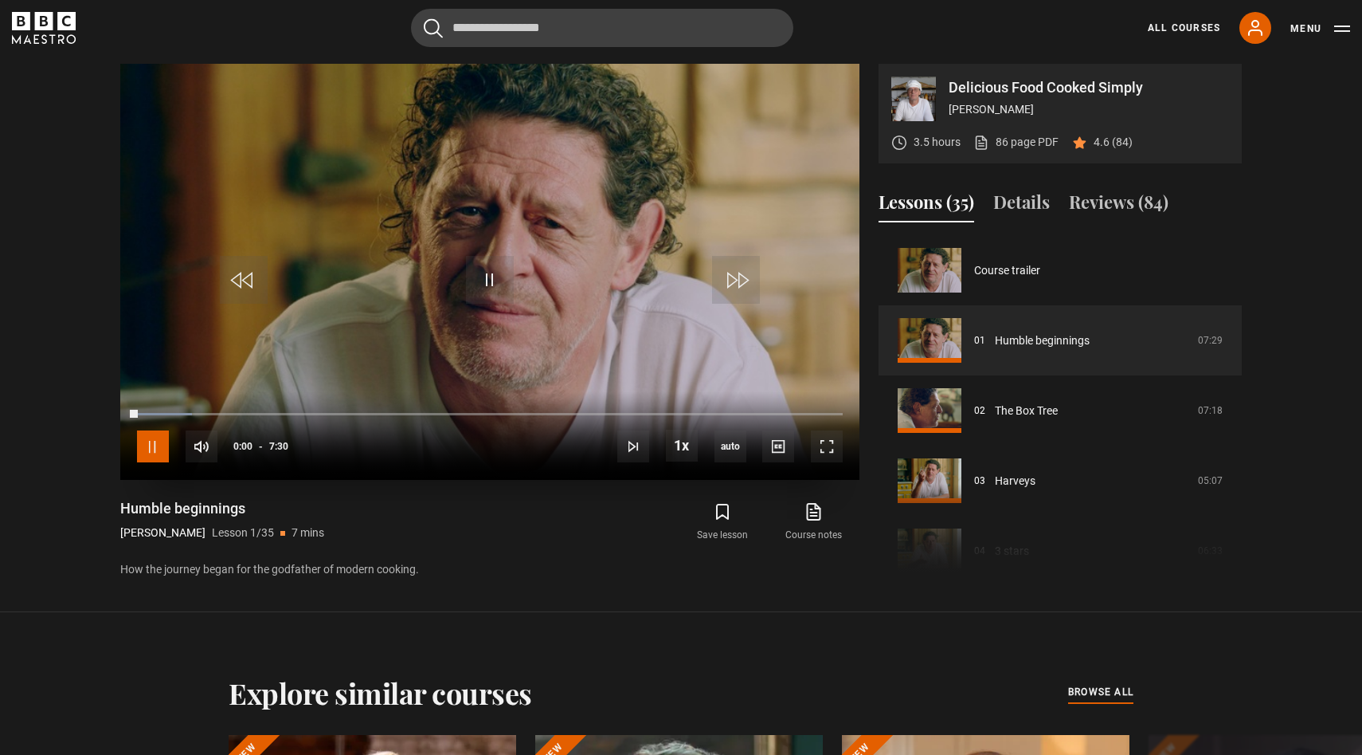
click at [151, 440] on span "Video Player" at bounding box center [153, 446] width 32 height 32
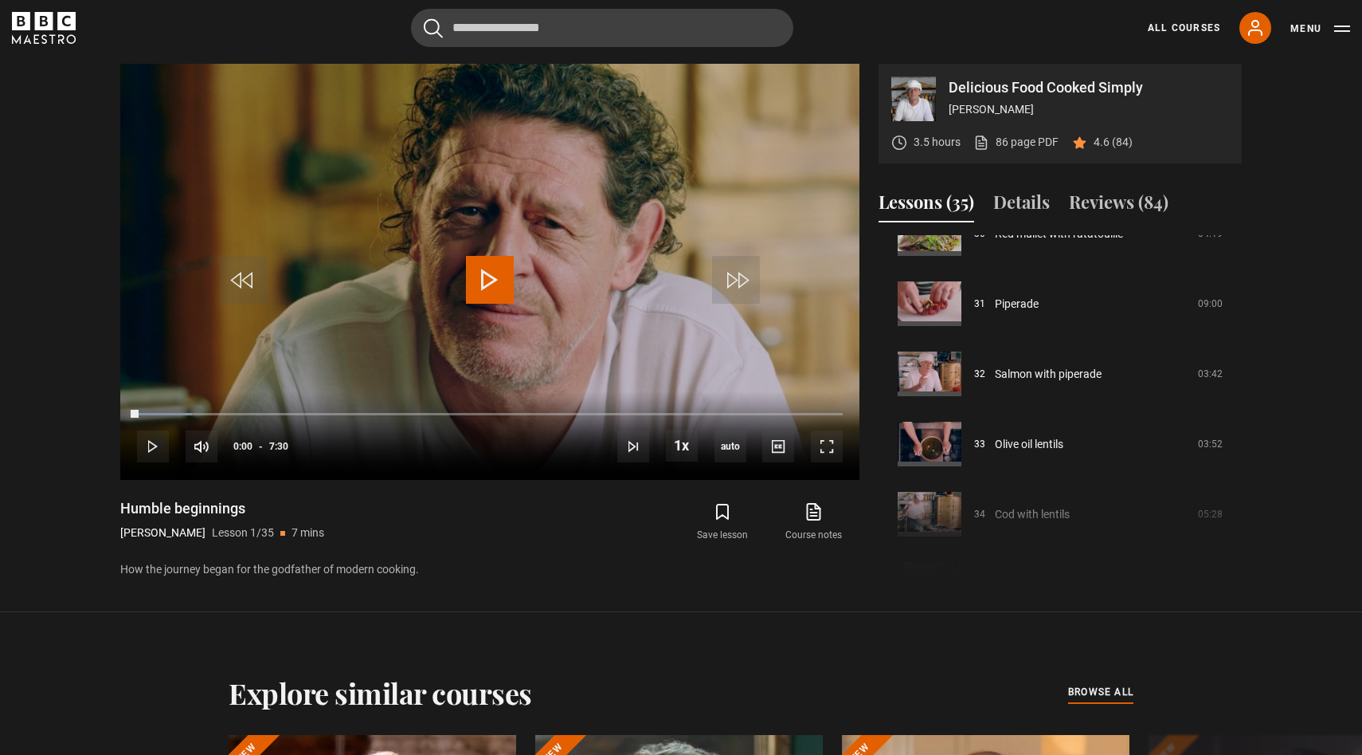
scroll to position [2180, 0]
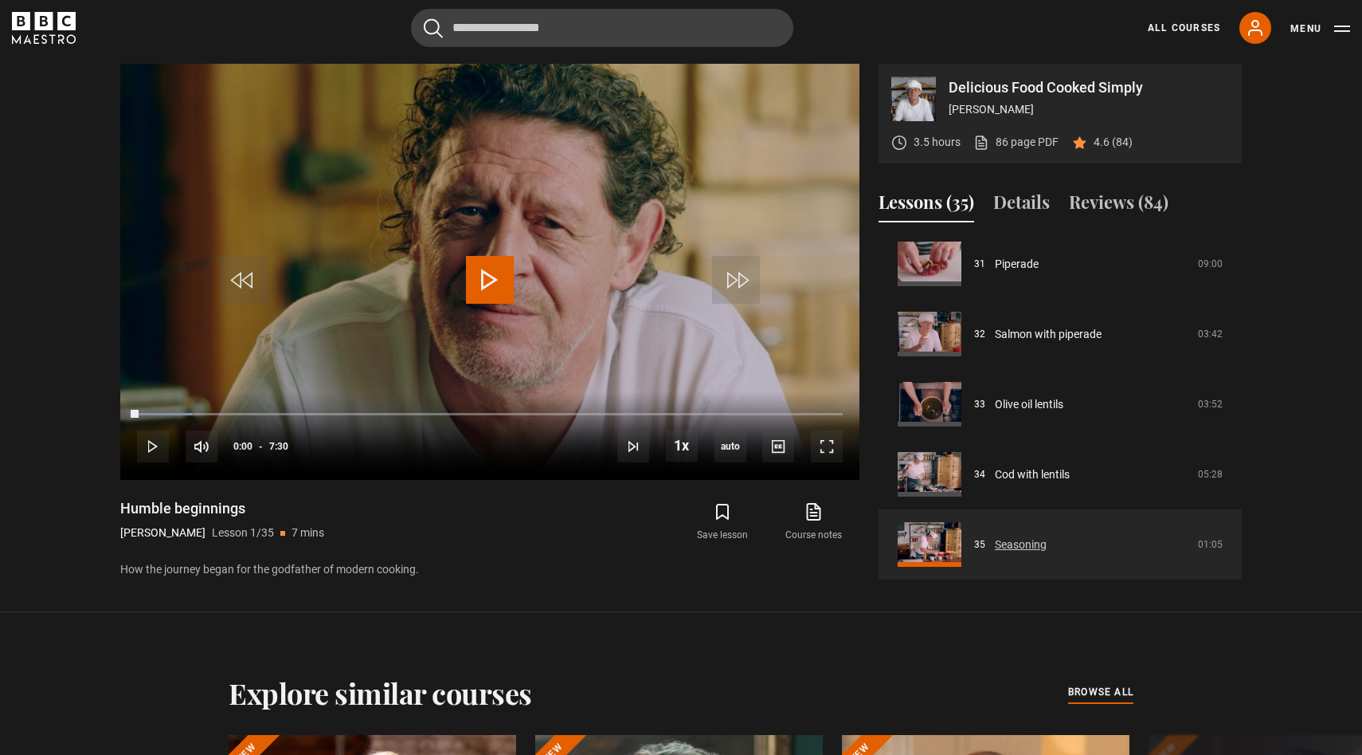
click at [995, 549] on link "Seasoning" at bounding box center [1021, 544] width 52 height 17
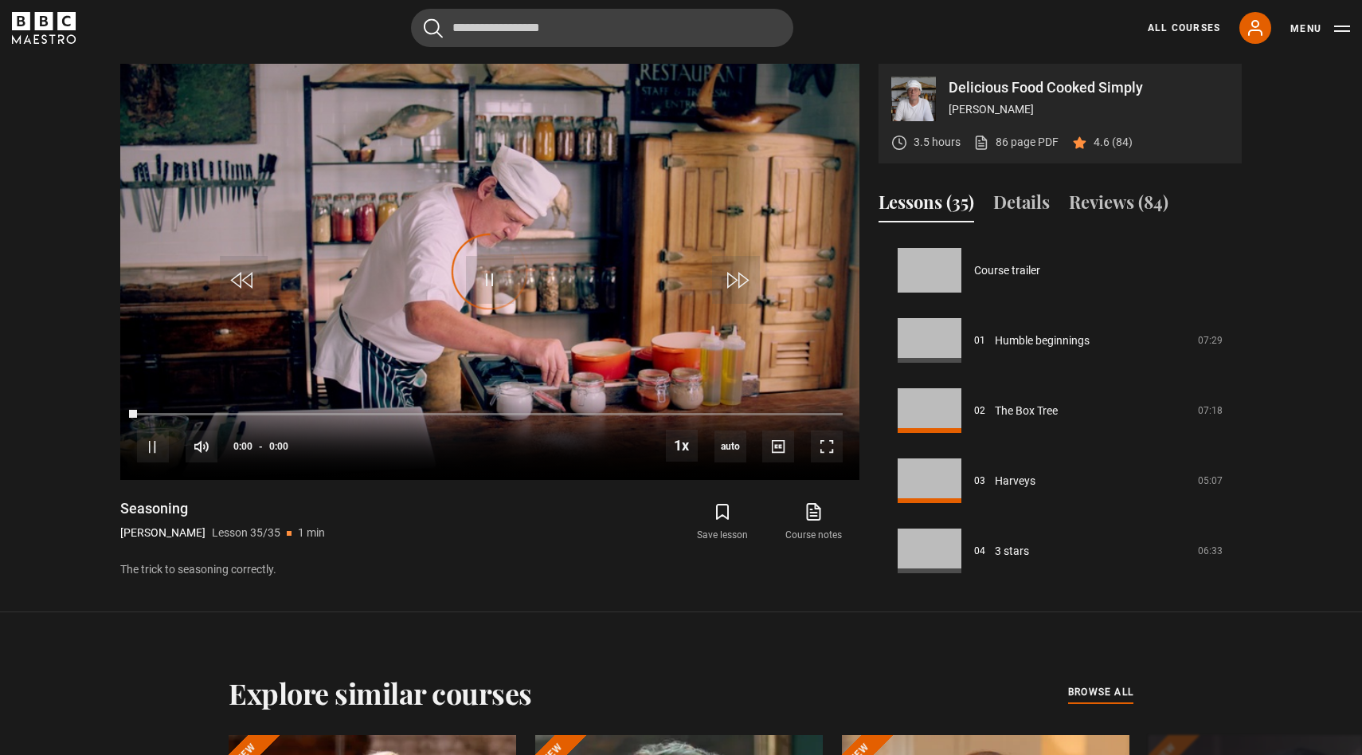
scroll to position [2180, 0]
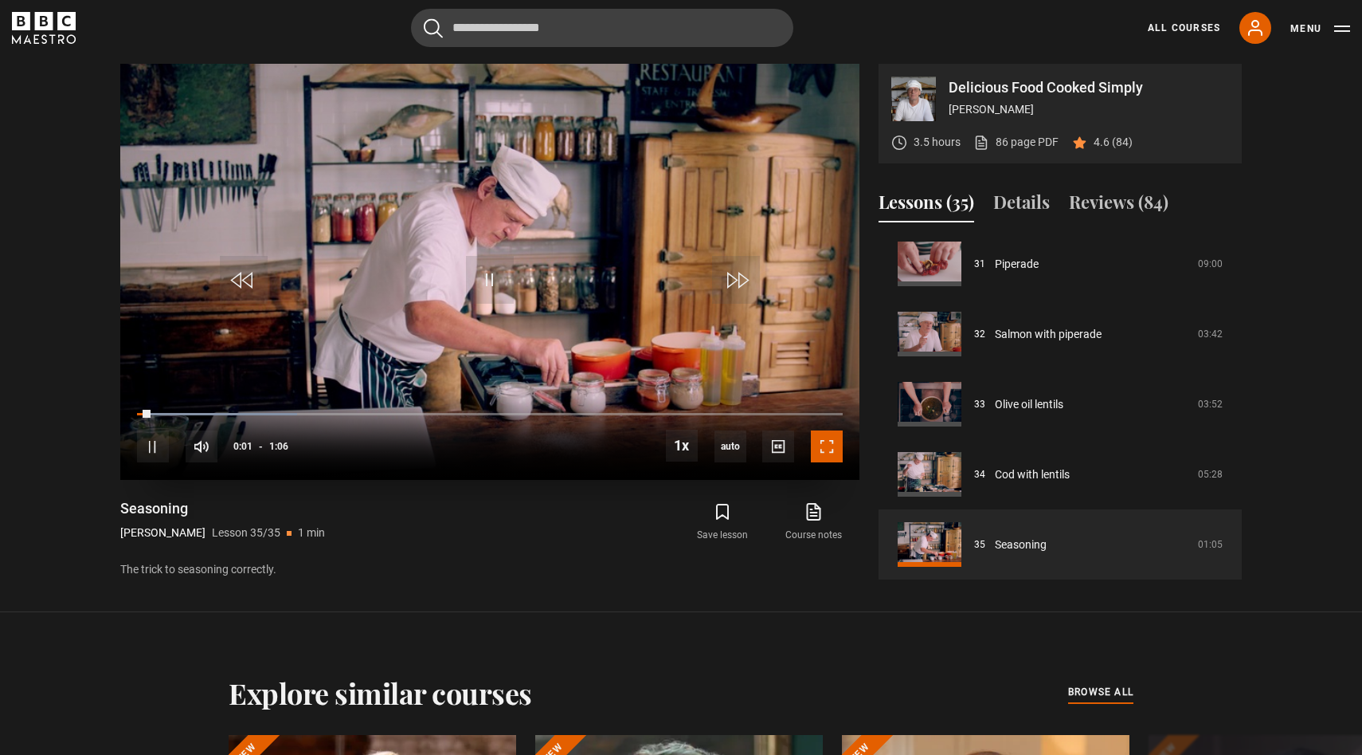
click at [826, 444] on span "Video Player" at bounding box center [827, 446] width 32 height 32
